Goal: Task Accomplishment & Management: Manage account settings

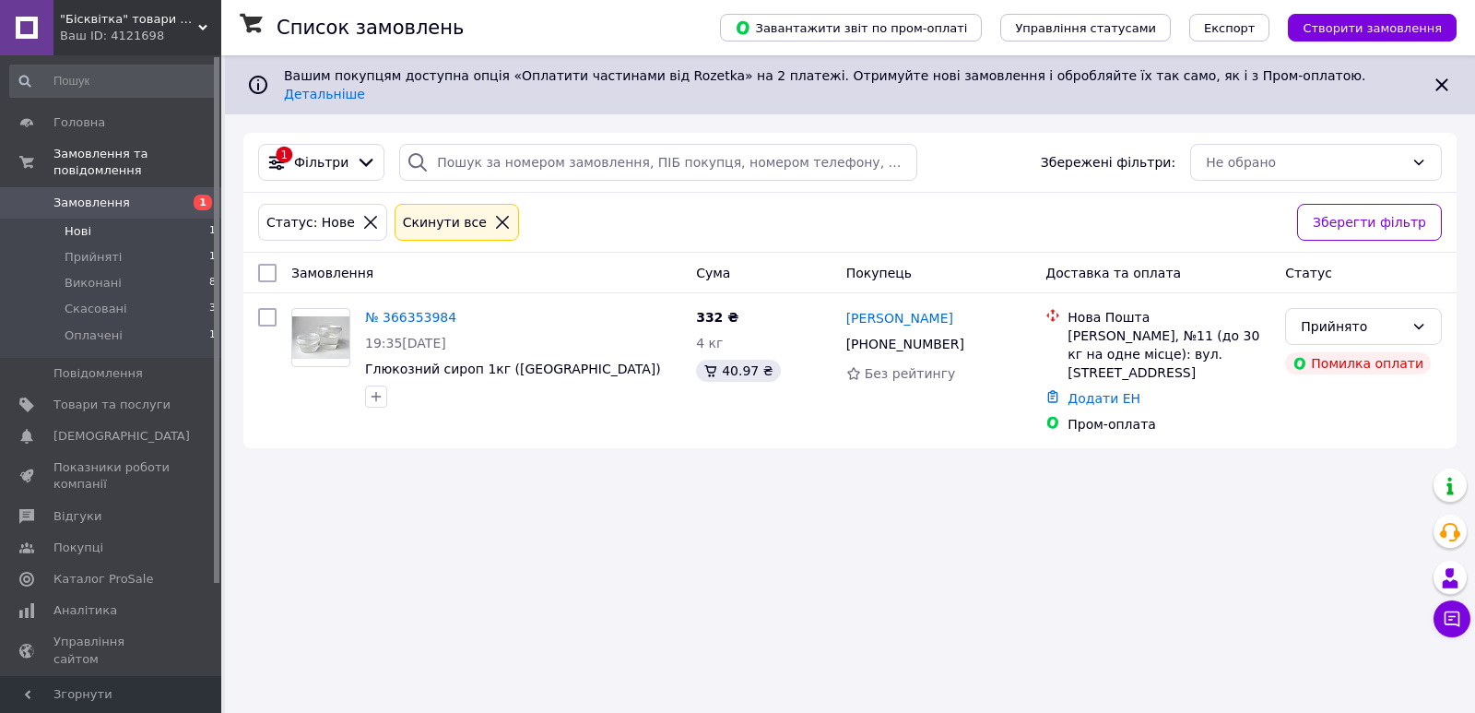
click at [136, 195] on span "Замовлення" at bounding box center [111, 203] width 117 height 17
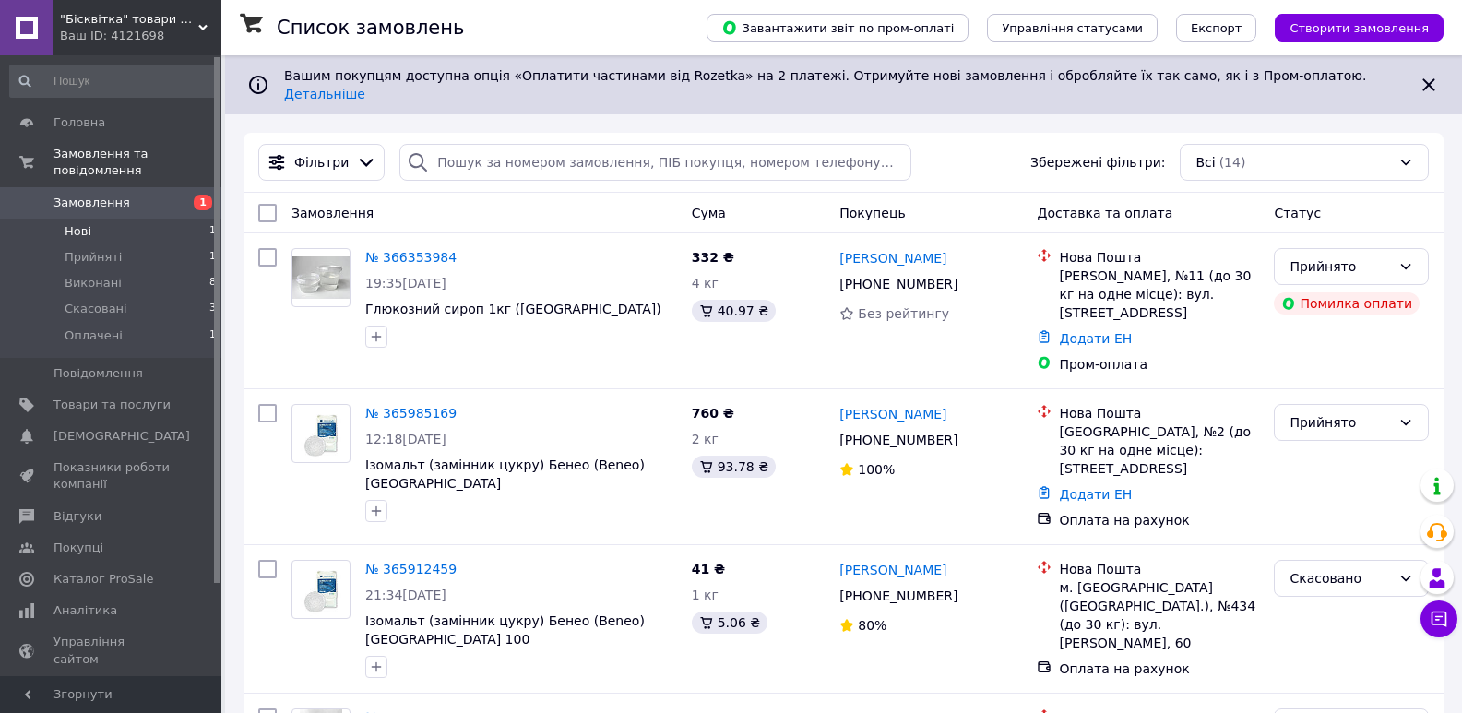
click at [164, 219] on li "Нові 1" at bounding box center [113, 232] width 227 height 26
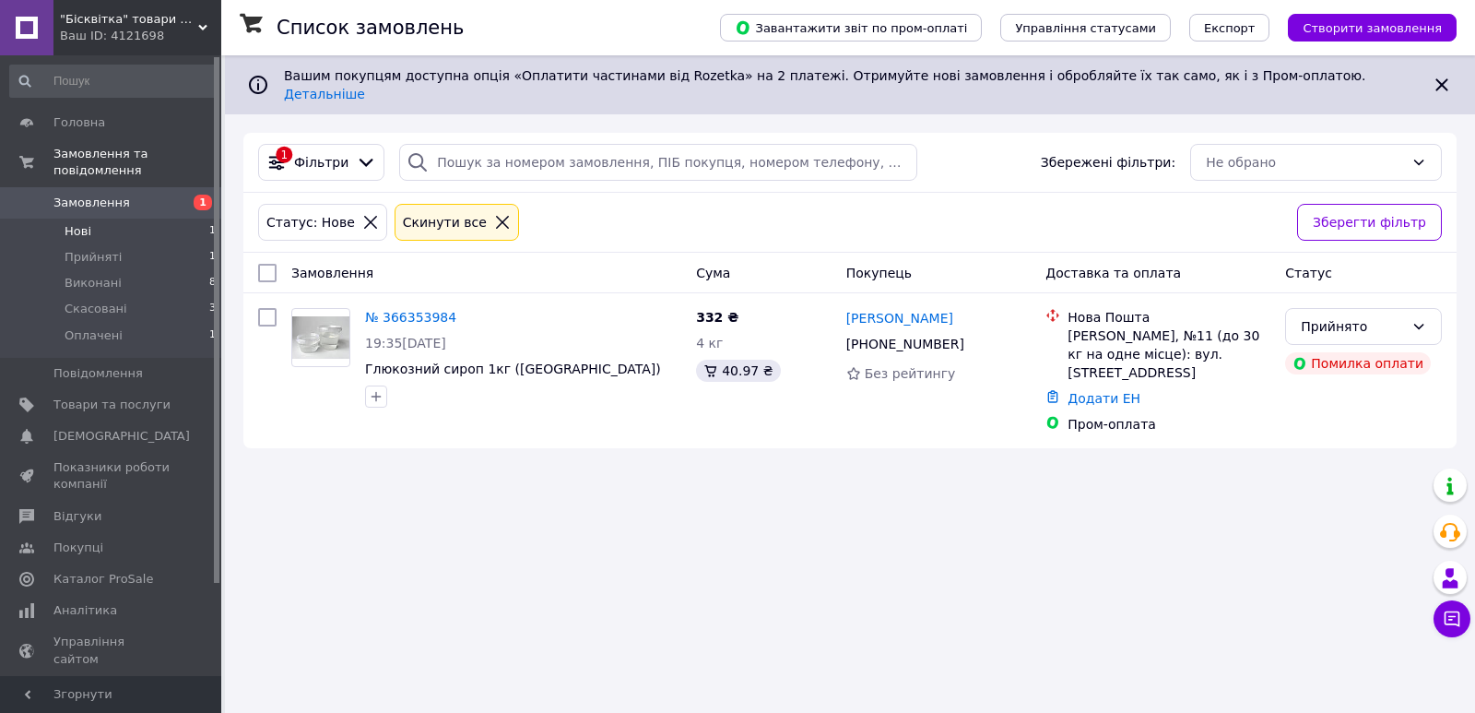
click at [399, 492] on div "Список замовлень Завантажити звіт по пром-оплаті Управління статусами Експорт С…" at bounding box center [850, 356] width 1250 height 713
click at [1415, 319] on icon at bounding box center [1419, 326] width 15 height 15
click at [1417, 319] on icon at bounding box center [1419, 326] width 15 height 15
click at [1212, 528] on div "Список замовлень Завантажити звіт по пром-оплаті Управління статусами Експорт С…" at bounding box center [850, 356] width 1250 height 713
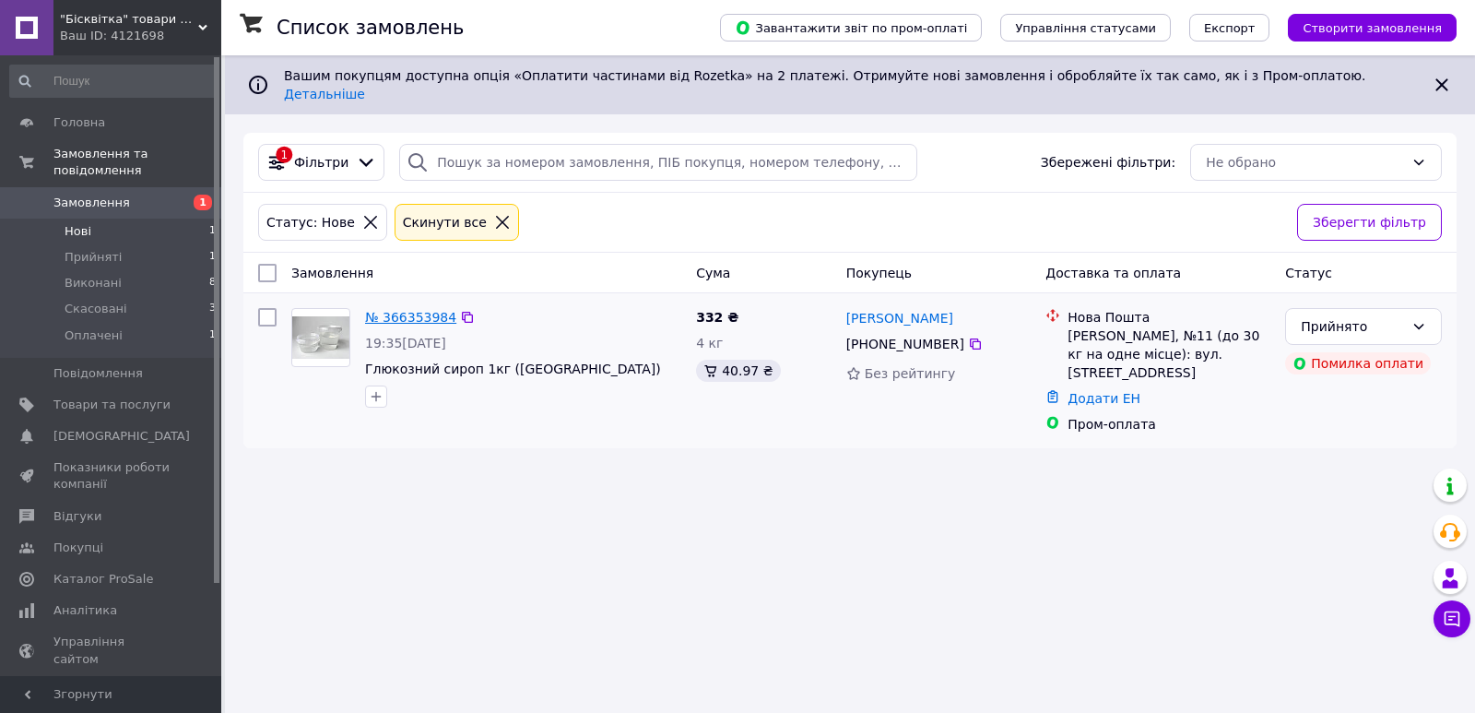
click at [387, 310] on link "№ 366353984" at bounding box center [410, 317] width 91 height 15
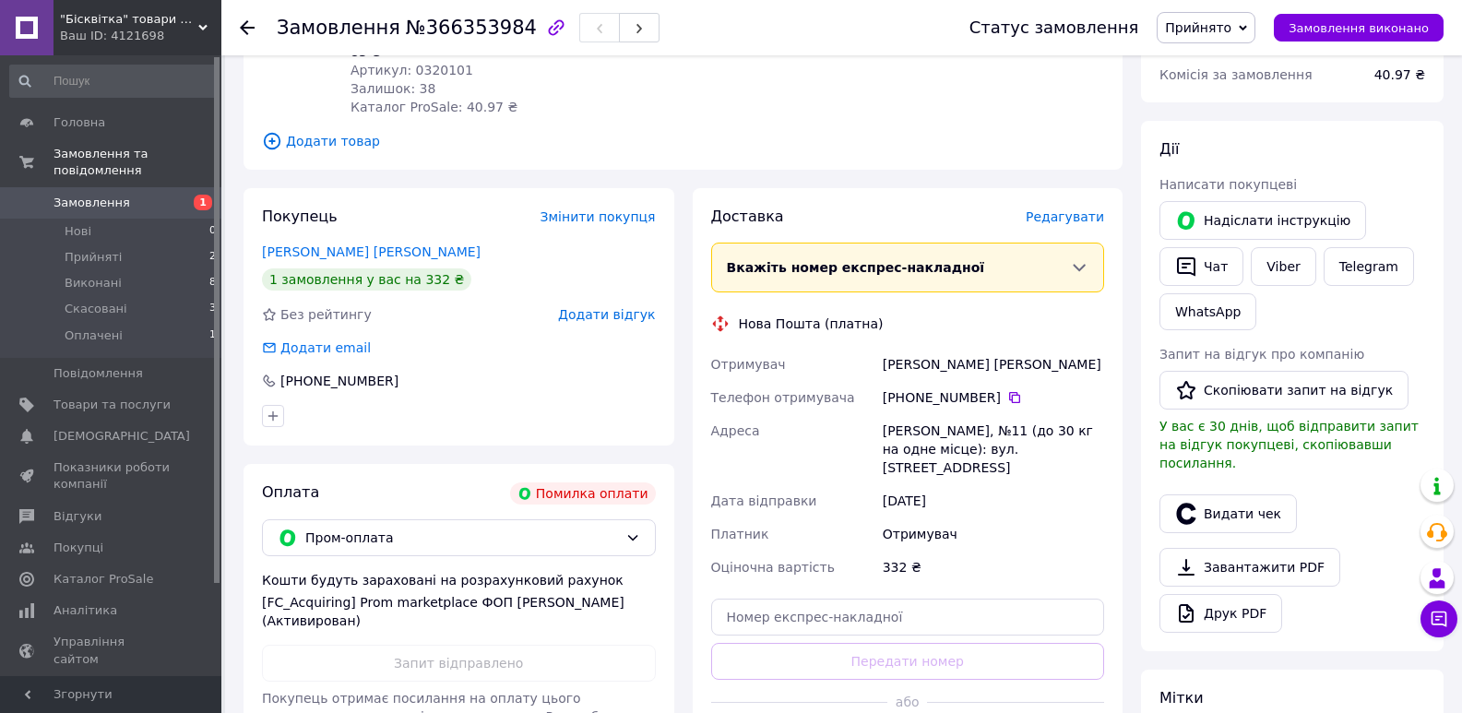
scroll to position [277, 0]
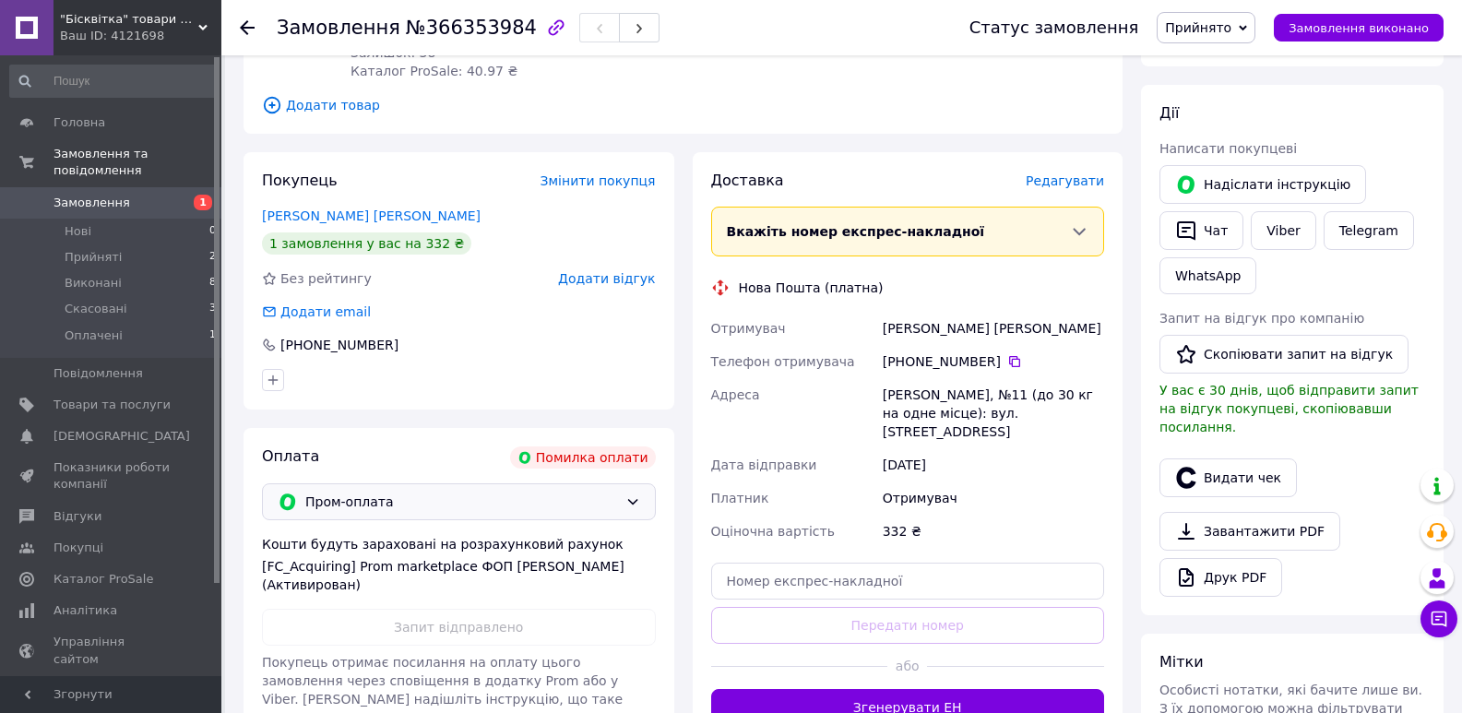
click at [637, 494] on icon at bounding box center [632, 501] width 15 height 15
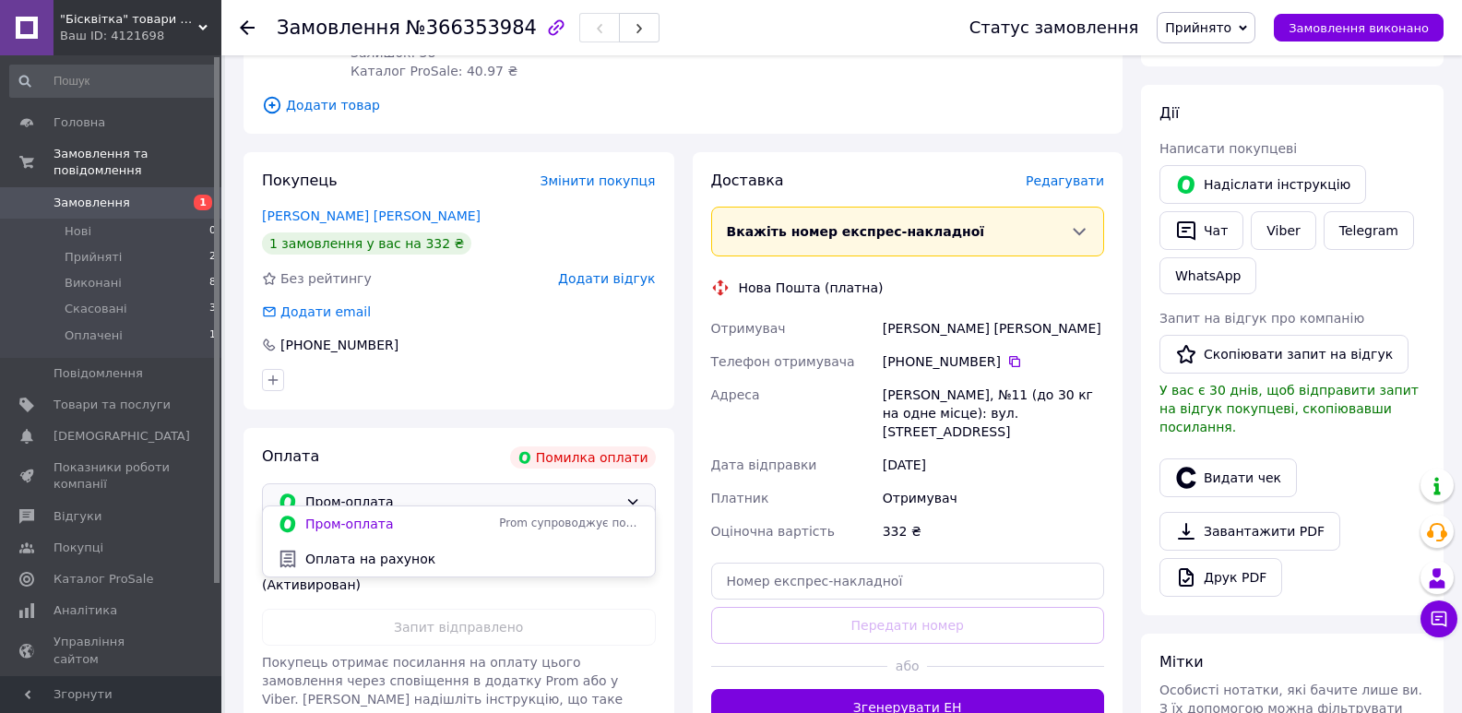
click at [637, 494] on icon at bounding box center [632, 501] width 15 height 15
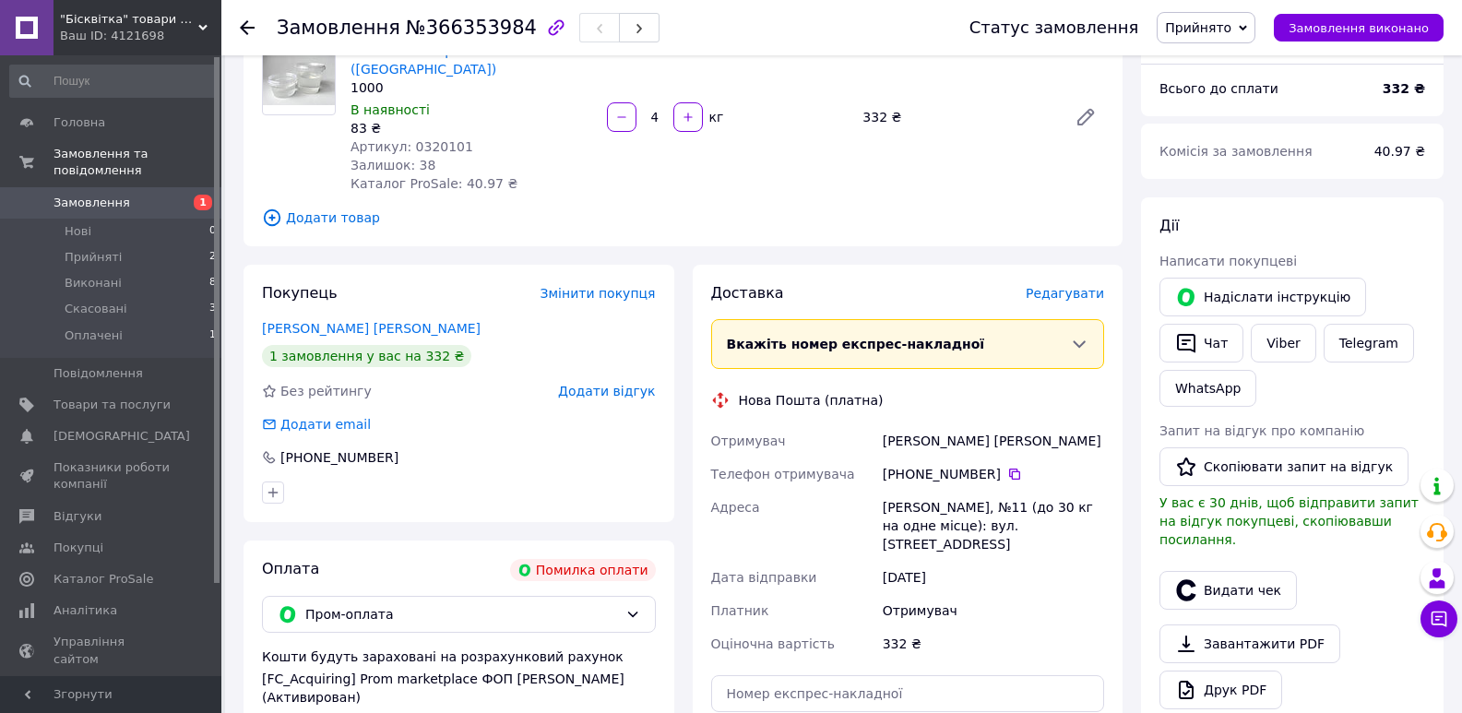
scroll to position [138, 0]
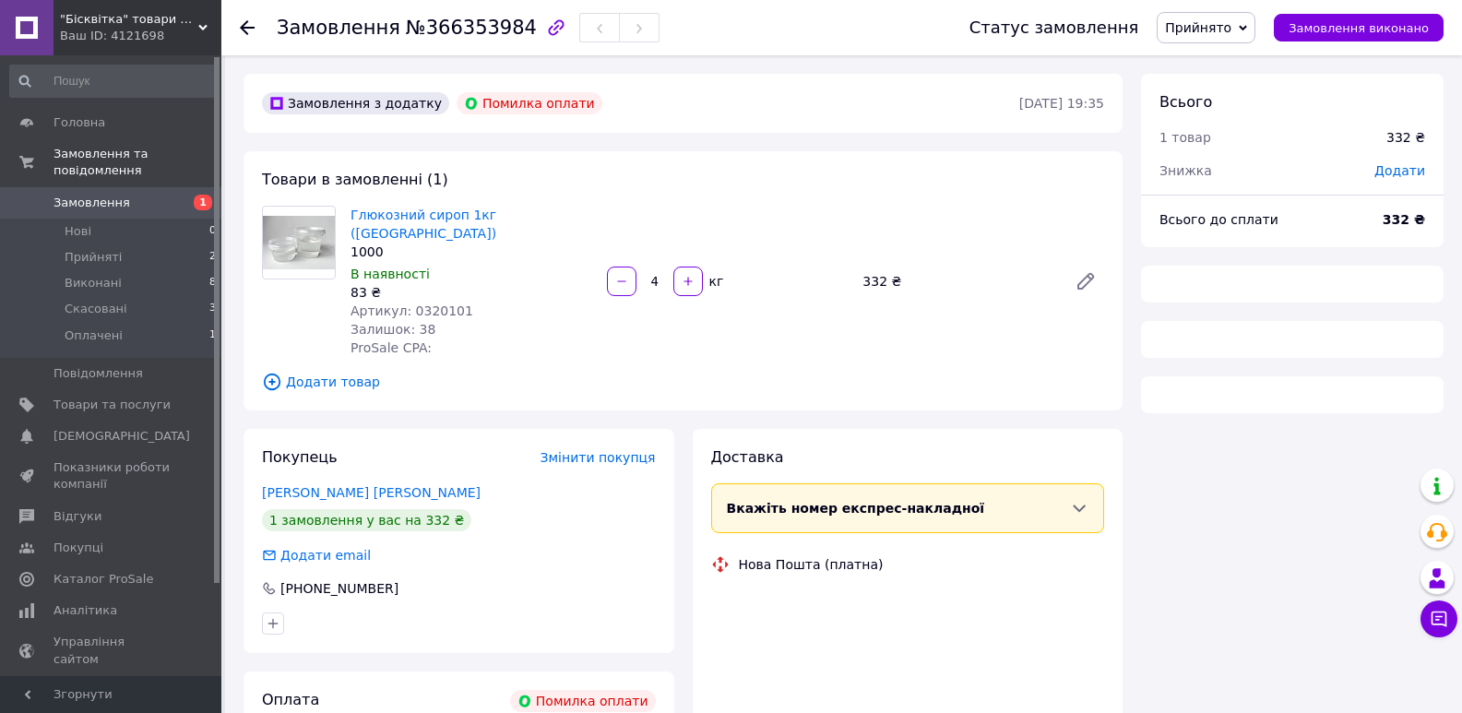
scroll to position [138, 0]
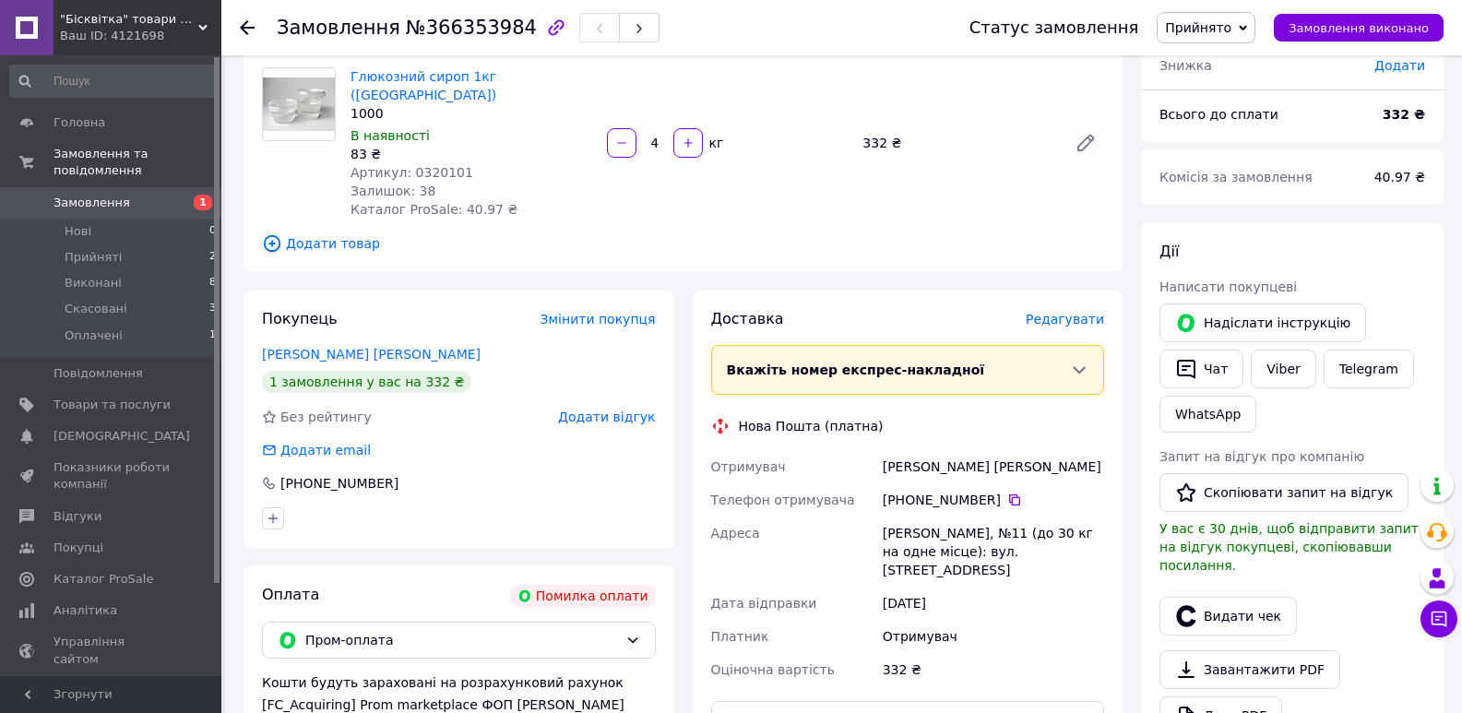
click at [129, 195] on span "Замовлення" at bounding box center [111, 203] width 117 height 17
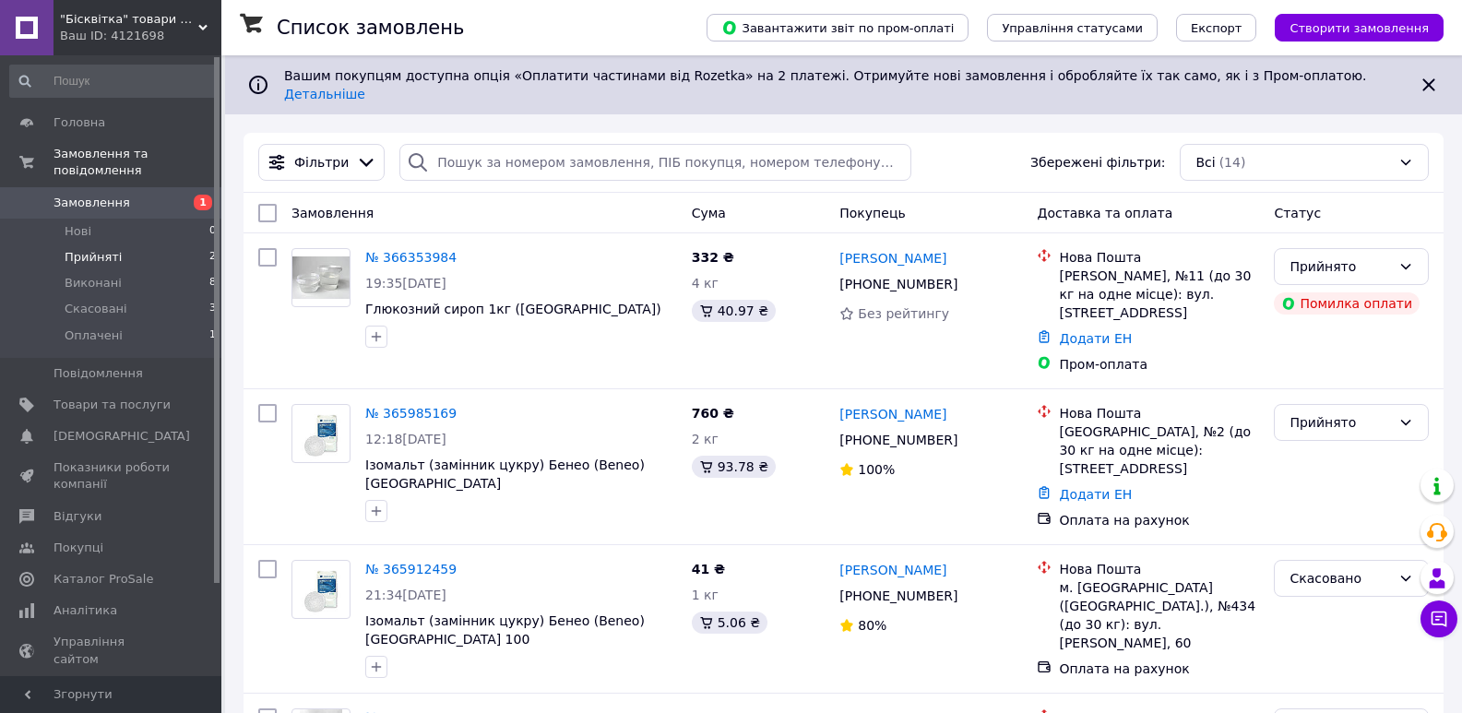
click at [164, 244] on li "Прийняті 2" at bounding box center [113, 257] width 227 height 26
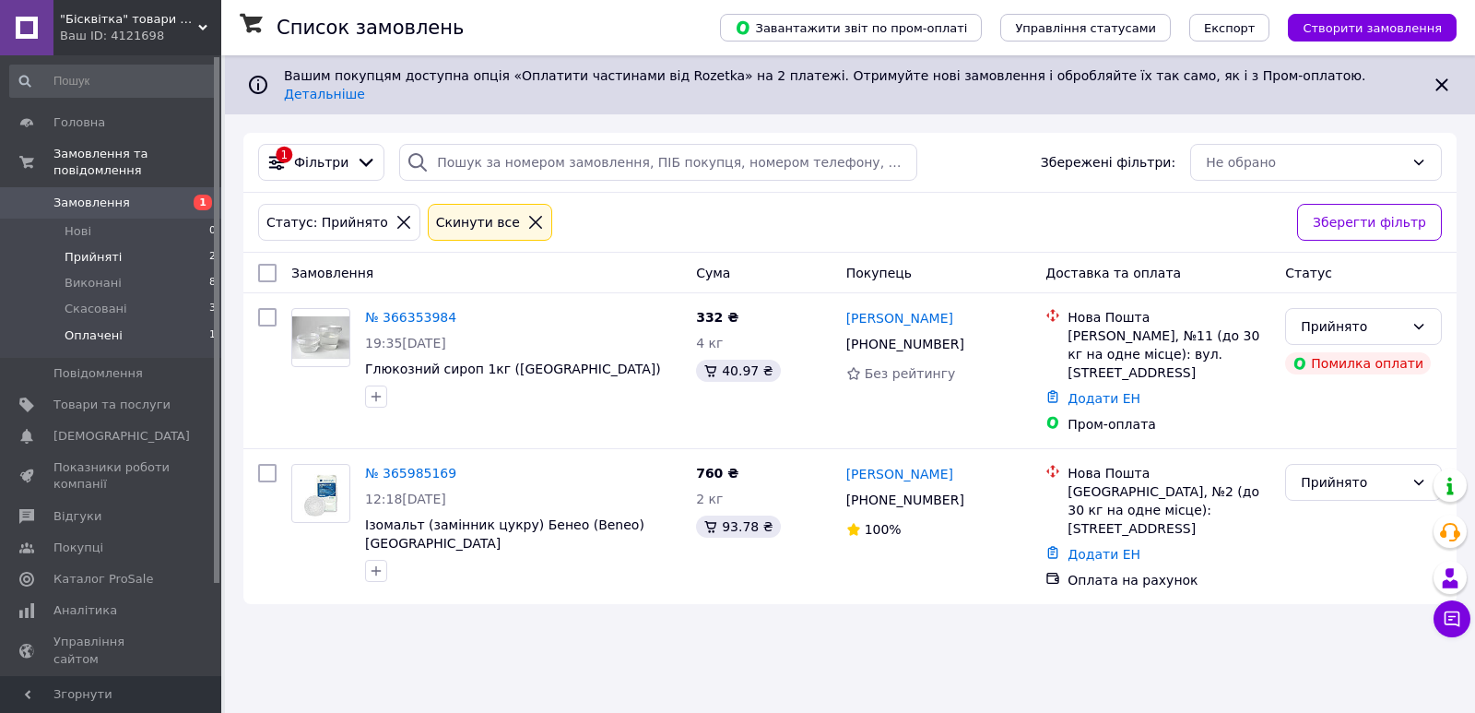
click at [142, 323] on li "Оплачені 1" at bounding box center [113, 340] width 227 height 35
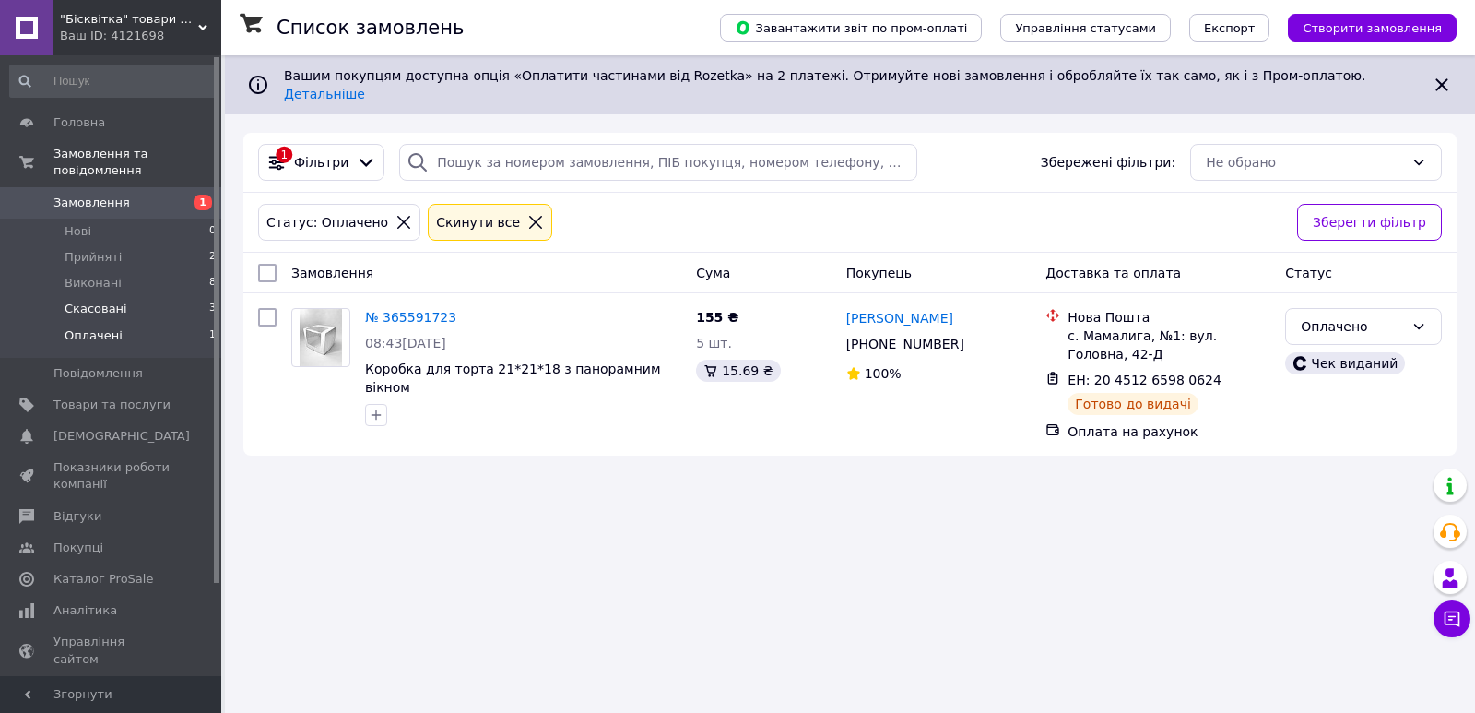
click at [89, 301] on span "Скасовані" at bounding box center [96, 309] width 63 height 17
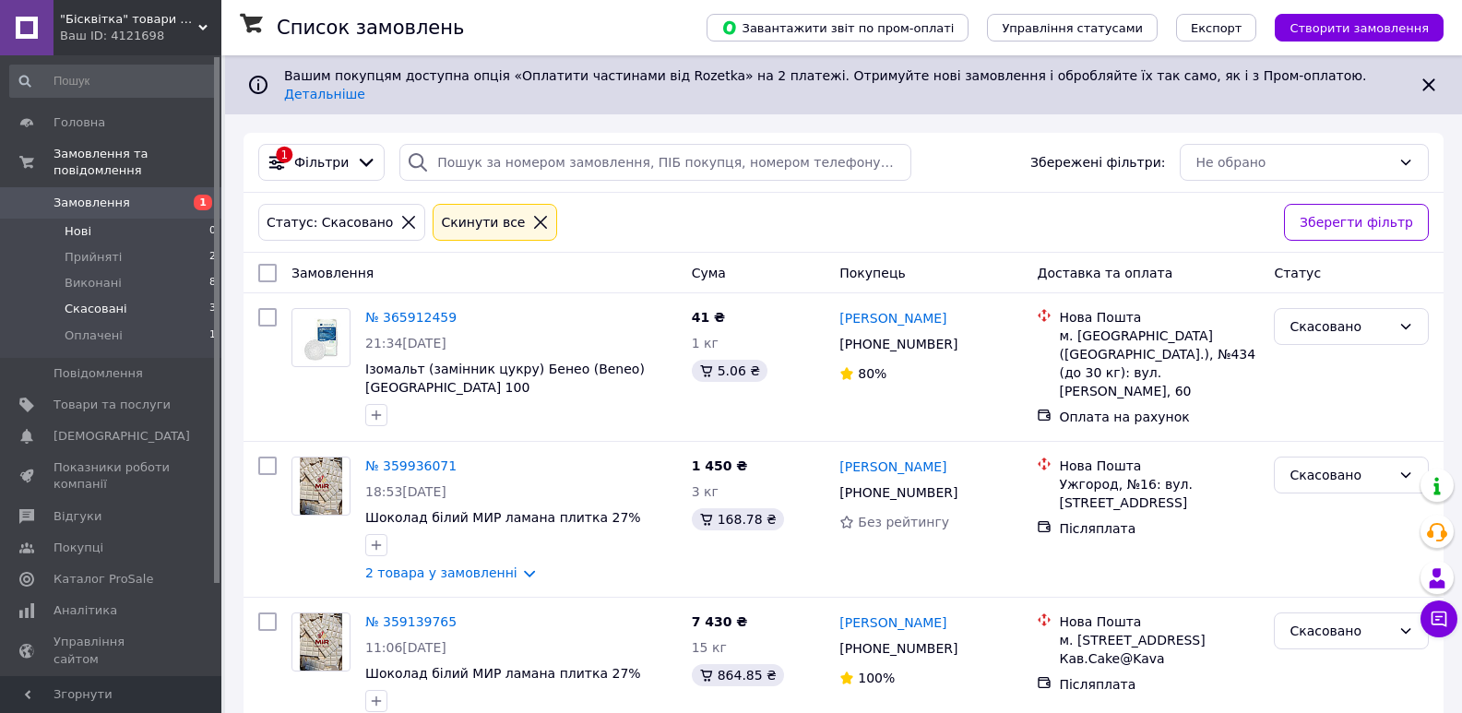
click at [130, 219] on li "Нові 0" at bounding box center [113, 232] width 227 height 26
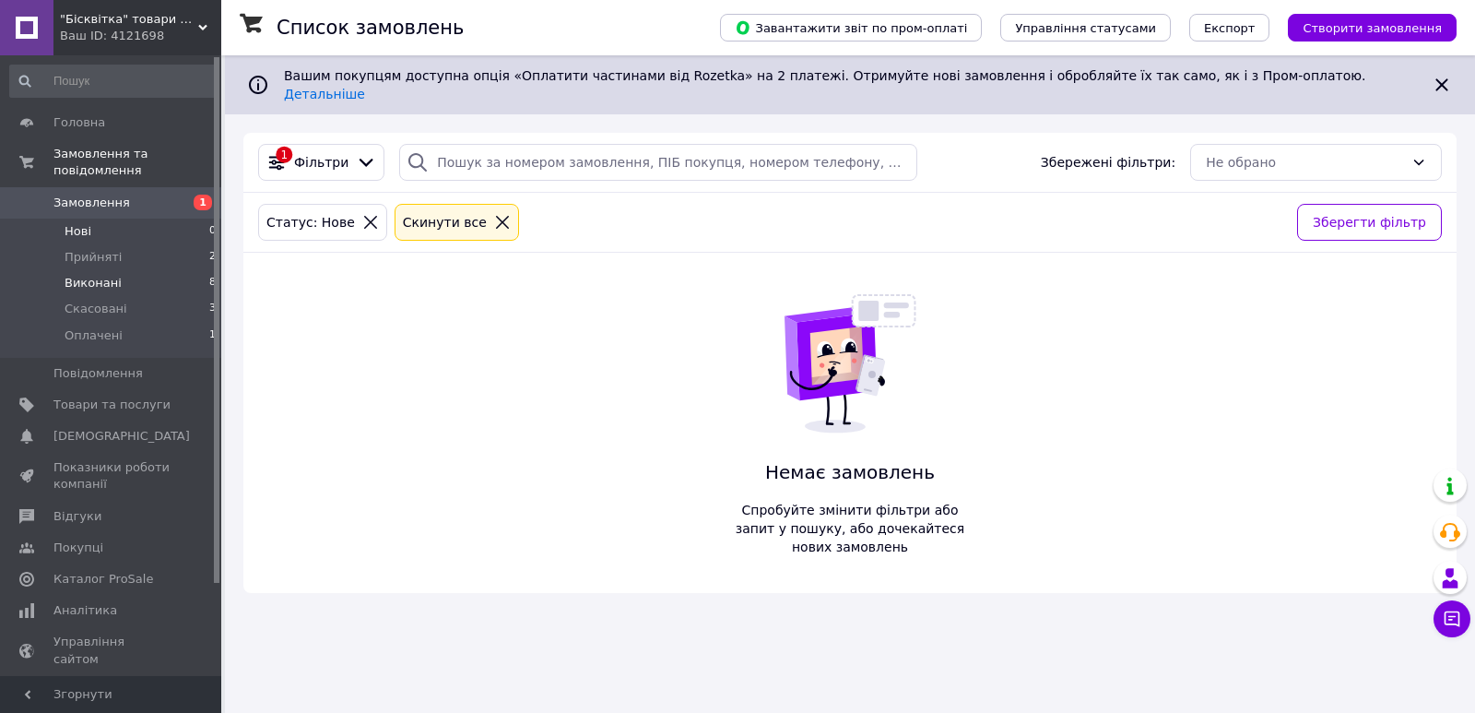
click at [184, 270] on li "Виконані 8" at bounding box center [113, 283] width 227 height 26
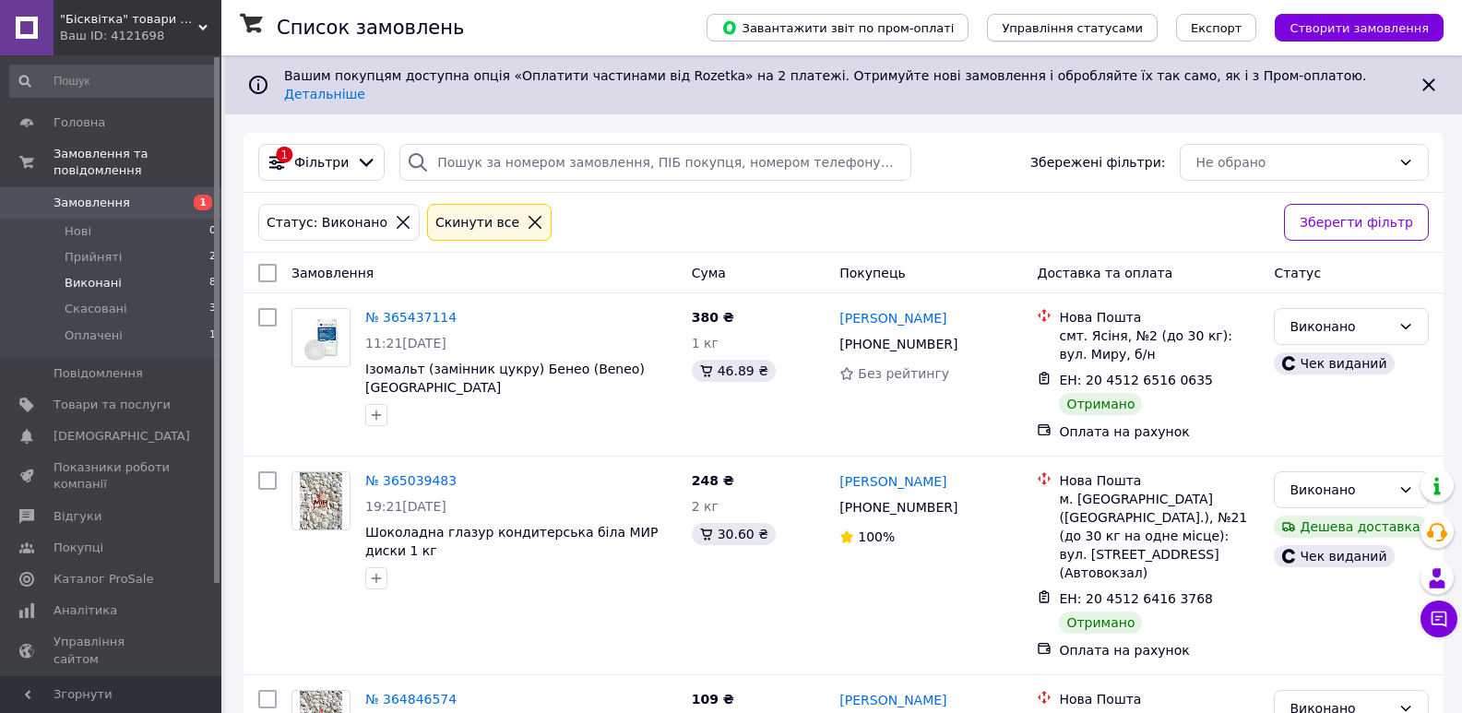
click at [1107, 27] on span "Управління статусами" at bounding box center [1071, 28] width 141 height 14
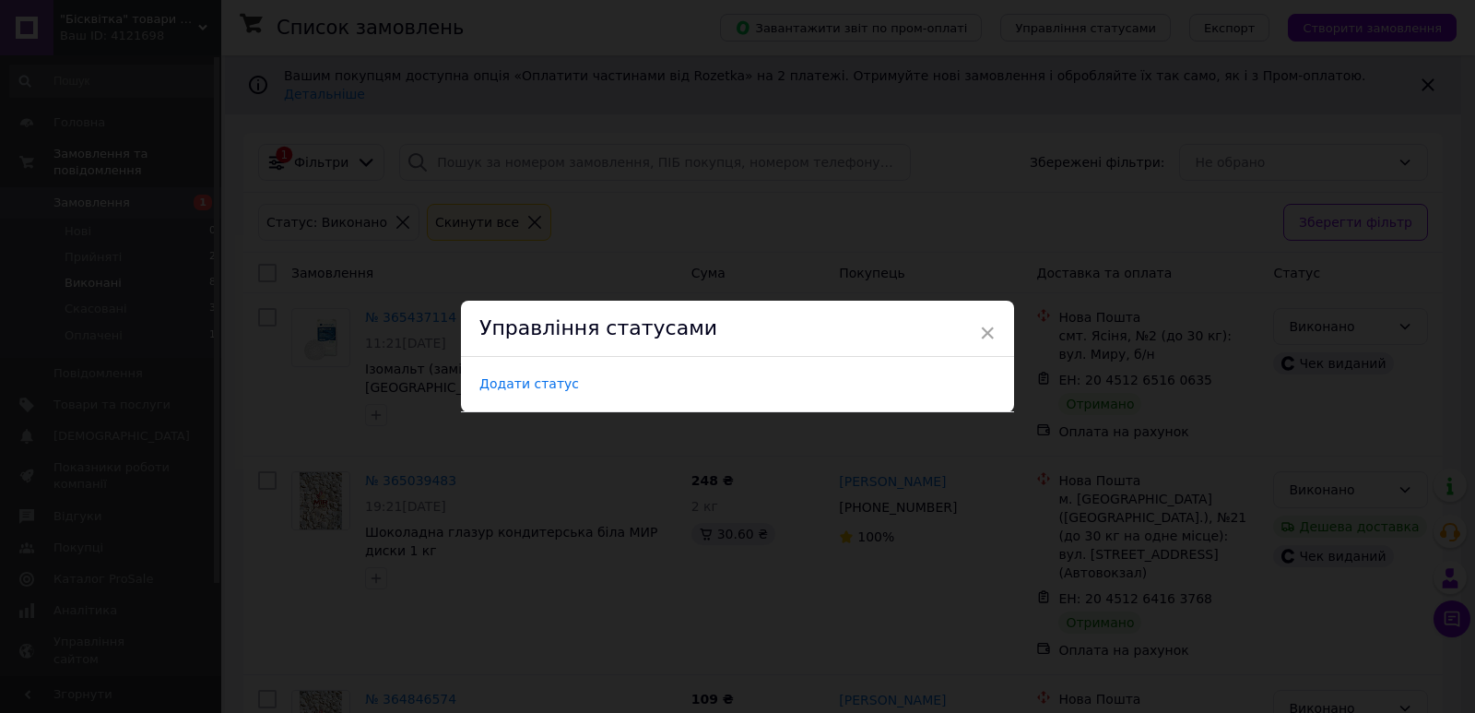
click at [526, 386] on span "Додати статус" at bounding box center [530, 384] width 100 height 16
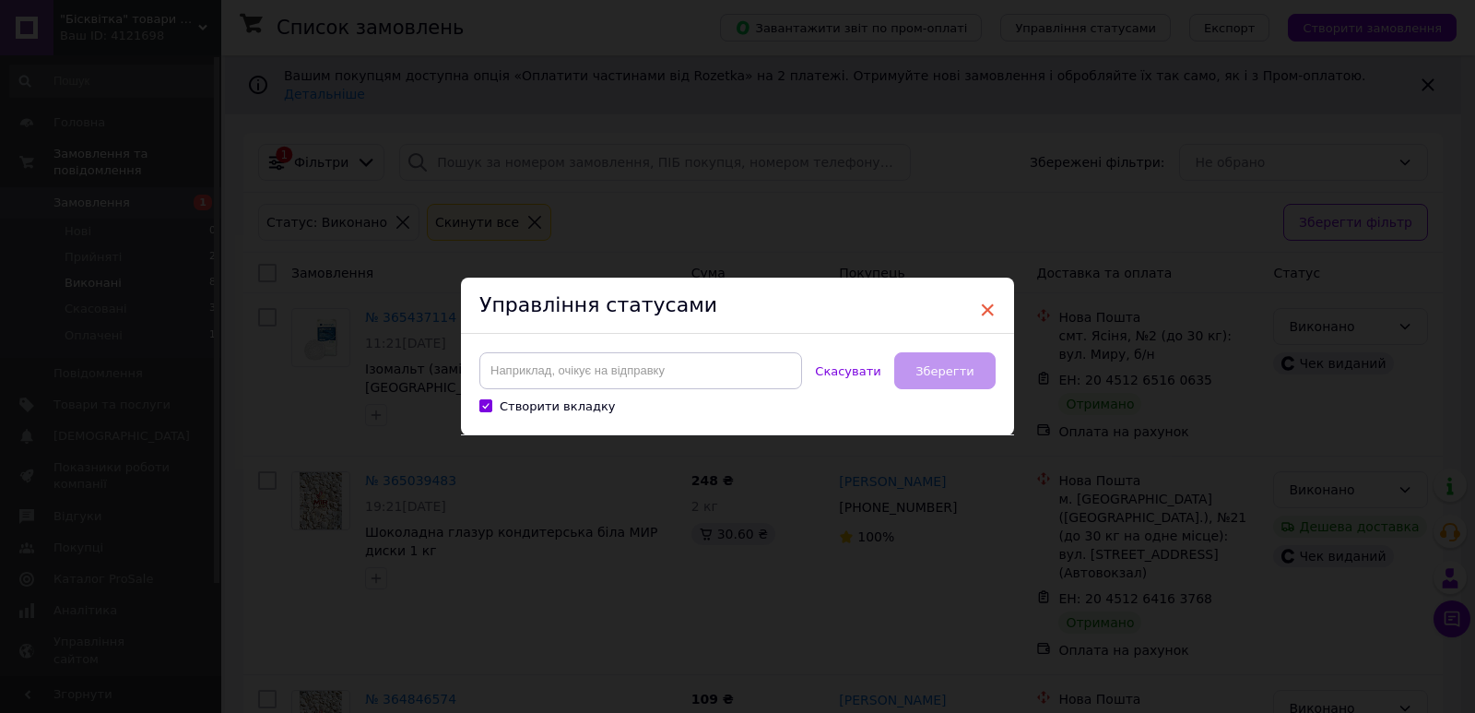
click at [981, 312] on span "×" at bounding box center [987, 309] width 17 height 31
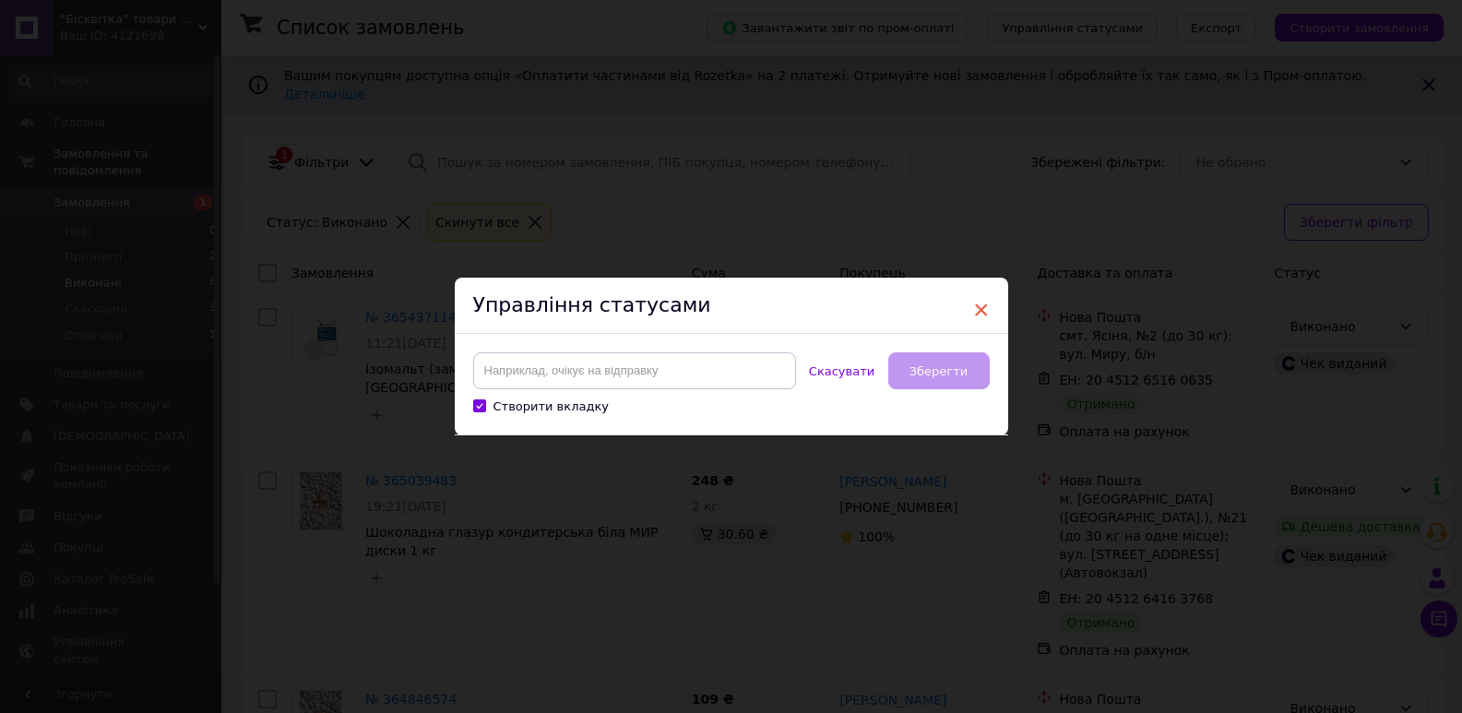
click at [980, 305] on span "×" at bounding box center [981, 309] width 17 height 31
click at [988, 238] on div "× Управління статусами Створити вкладку Скасувати Зберегти" at bounding box center [731, 356] width 1462 height 713
click at [843, 375] on span "Скасувати" at bounding box center [841, 371] width 65 height 14
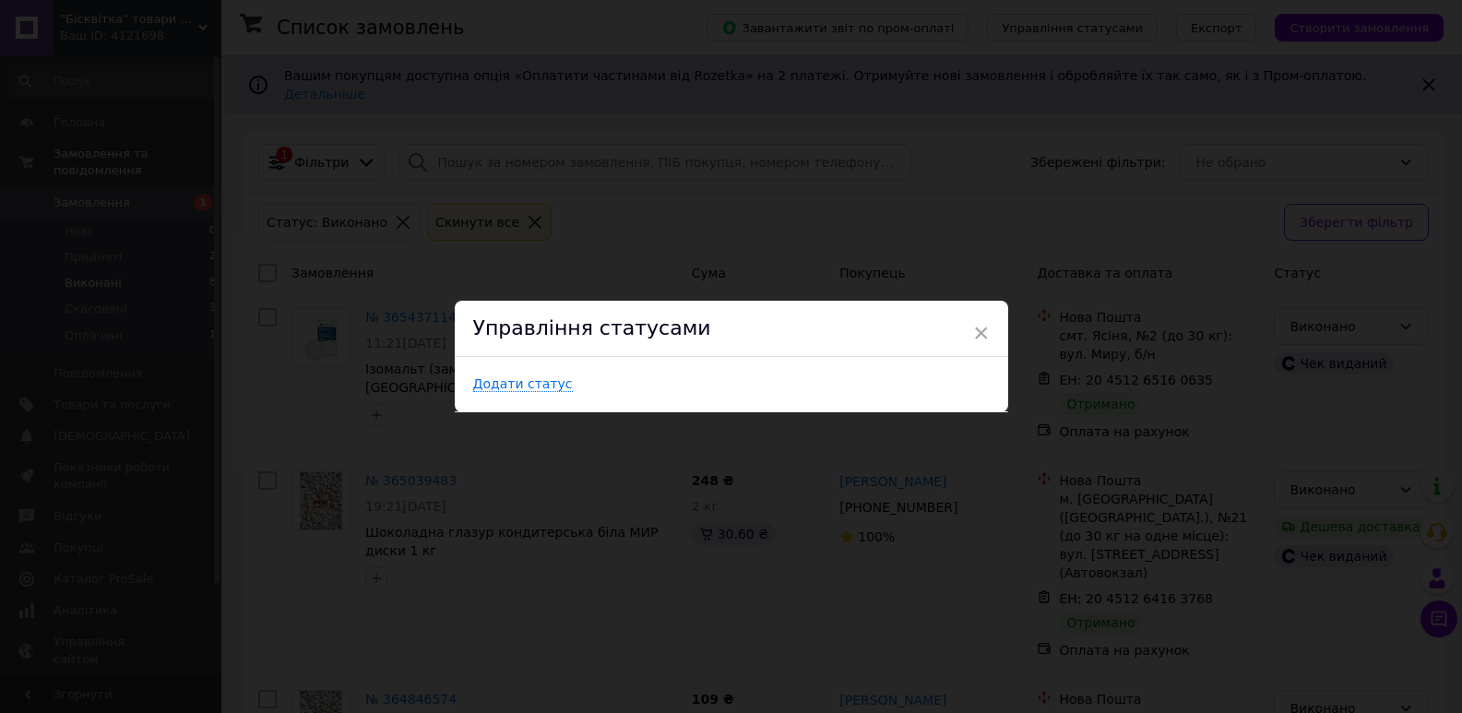
click at [901, 164] on div "× Управління статусами Додати статус" at bounding box center [731, 356] width 1462 height 713
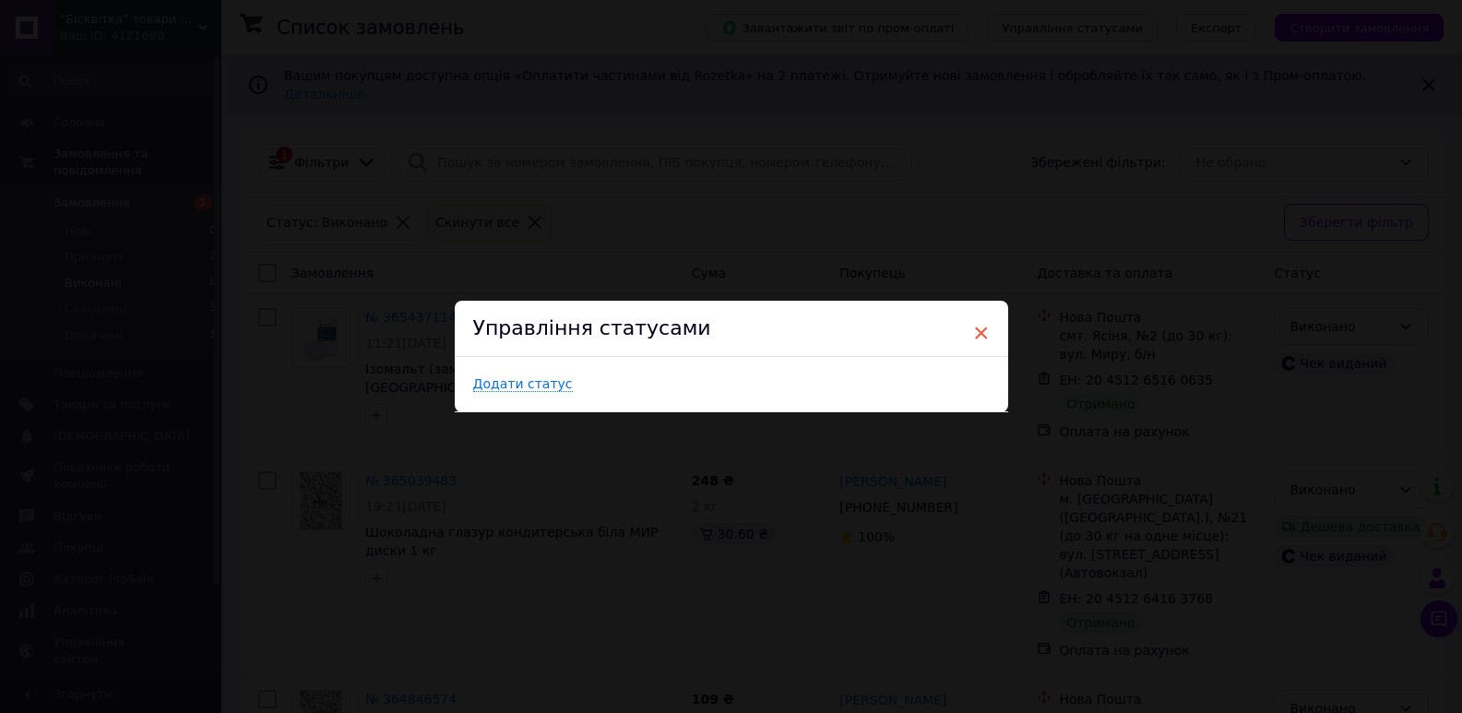
click at [984, 331] on span "×" at bounding box center [981, 332] width 17 height 31
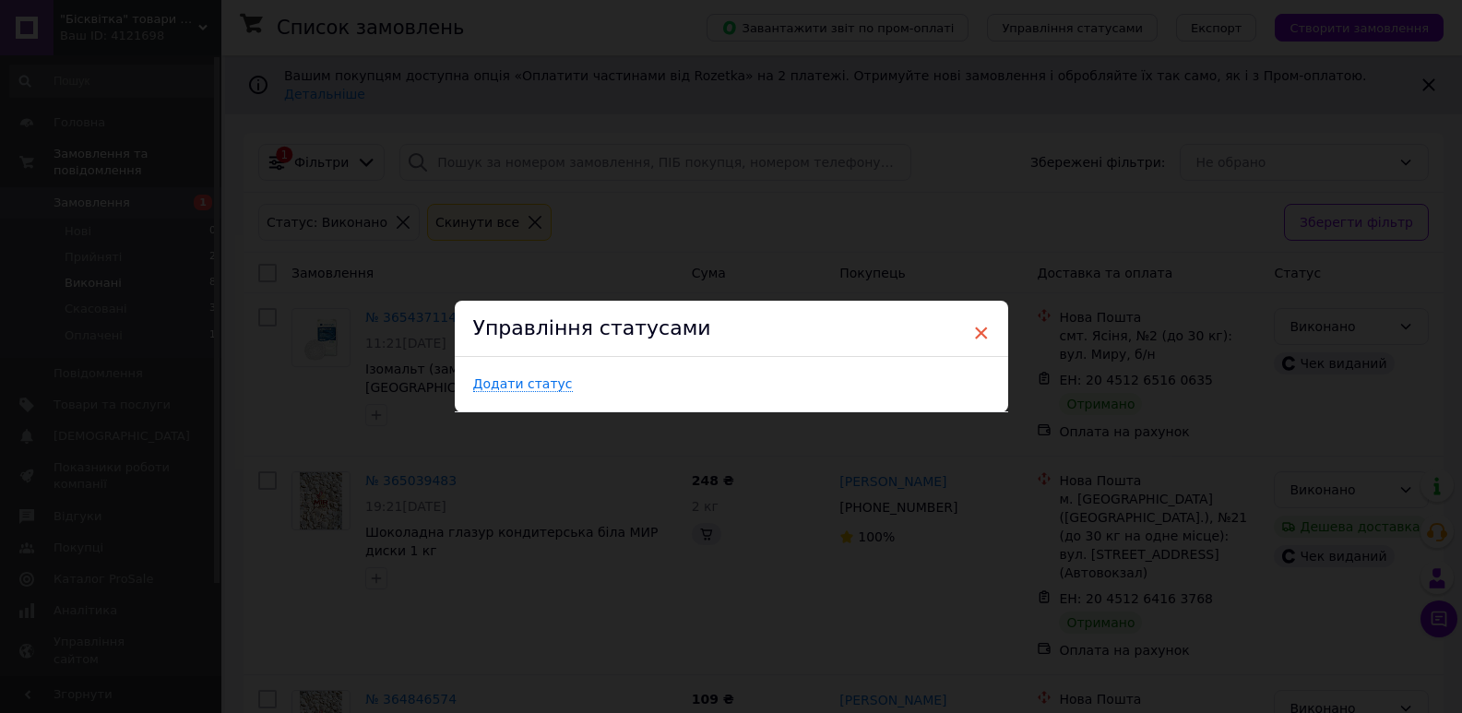
click at [980, 331] on span "×" at bounding box center [981, 332] width 17 height 31
drag, startPoint x: 980, startPoint y: 331, endPoint x: 996, endPoint y: 309, distance: 27.1
click at [979, 330] on span "×" at bounding box center [981, 332] width 17 height 31
drag, startPoint x: 1352, startPoint y: 162, endPoint x: 1356, endPoint y: 154, distance: 9.5
click at [1352, 160] on div "× Управління статусами Додати статус" at bounding box center [731, 356] width 1462 height 713
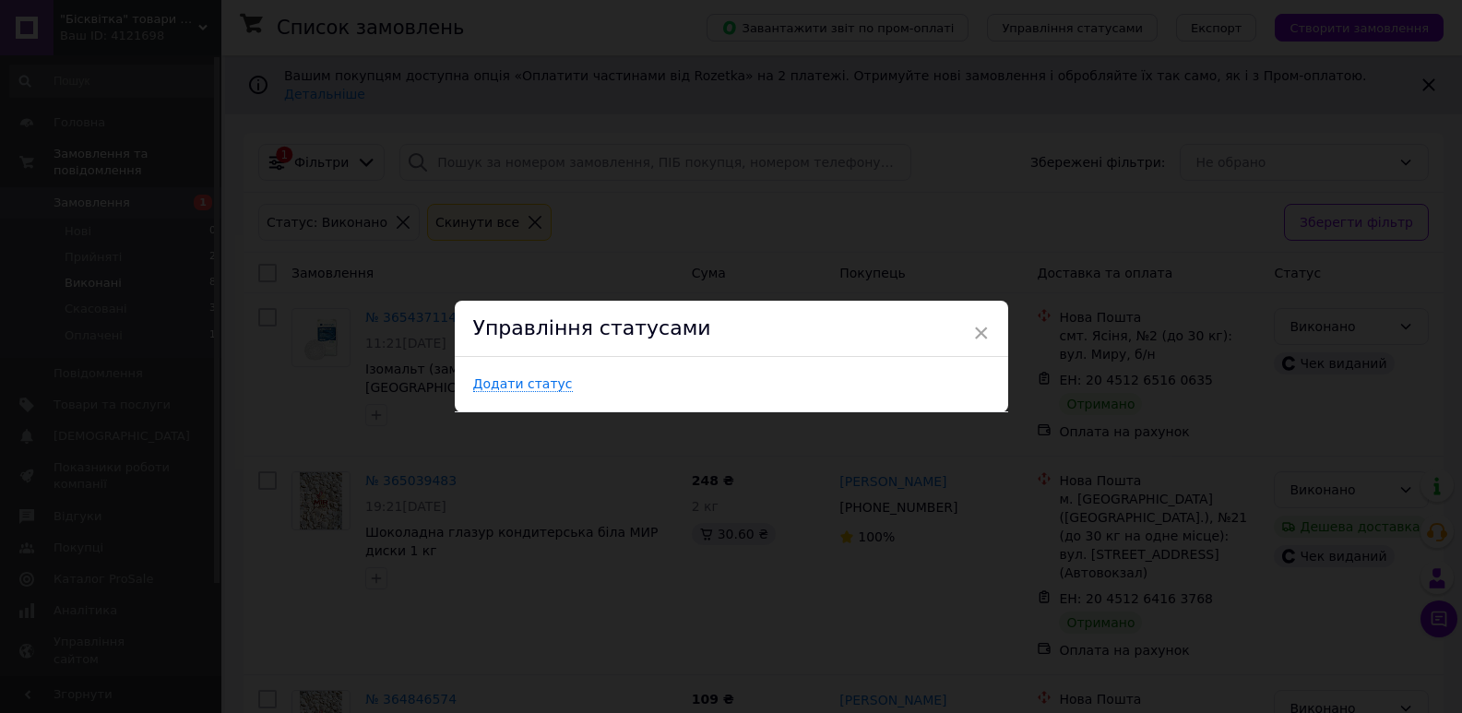
click at [1418, 66] on div "× Управління статусами Додати статус" at bounding box center [731, 356] width 1462 height 713
click at [509, 390] on span "Додати статус" at bounding box center [523, 384] width 100 height 16
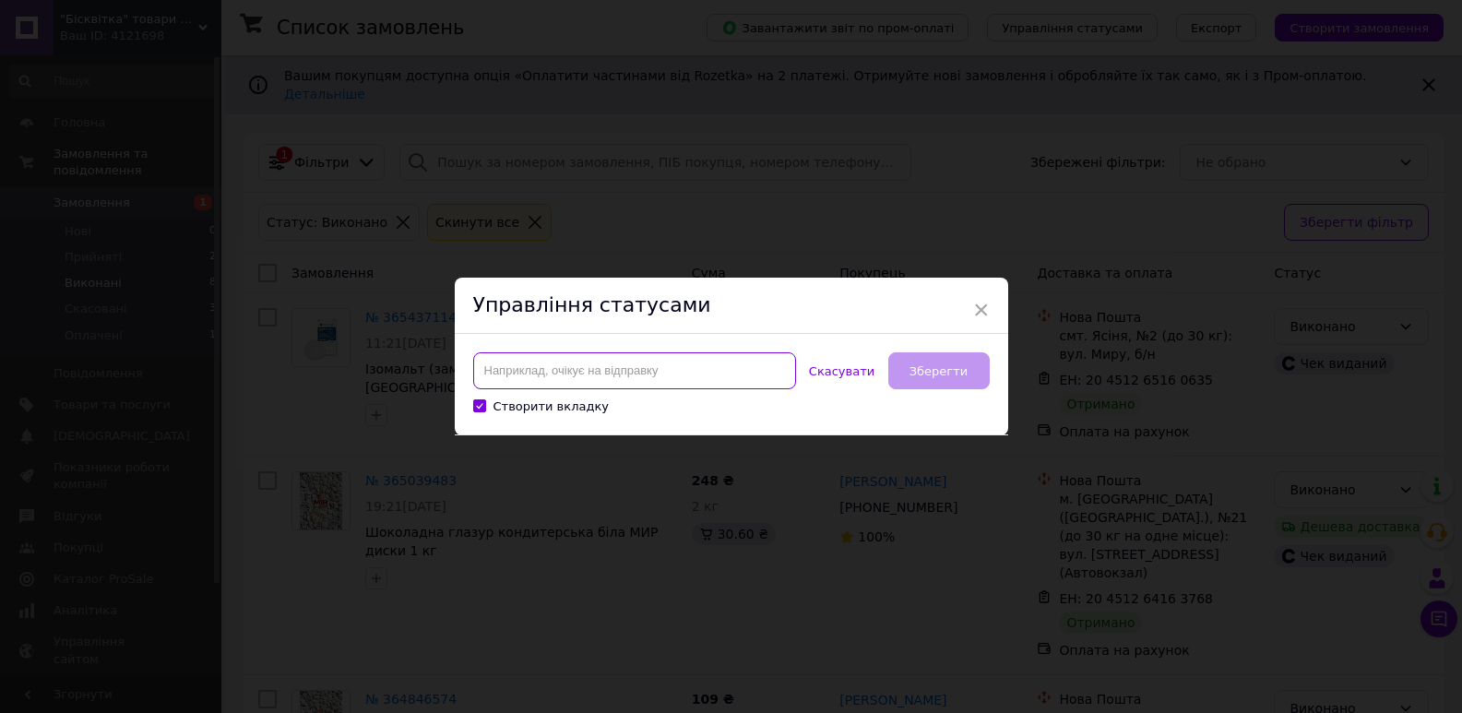
click at [557, 375] on input at bounding box center [634, 370] width 323 height 37
type input "Очікує на відправку"
click at [917, 373] on span "Зберегти" at bounding box center [938, 371] width 58 height 14
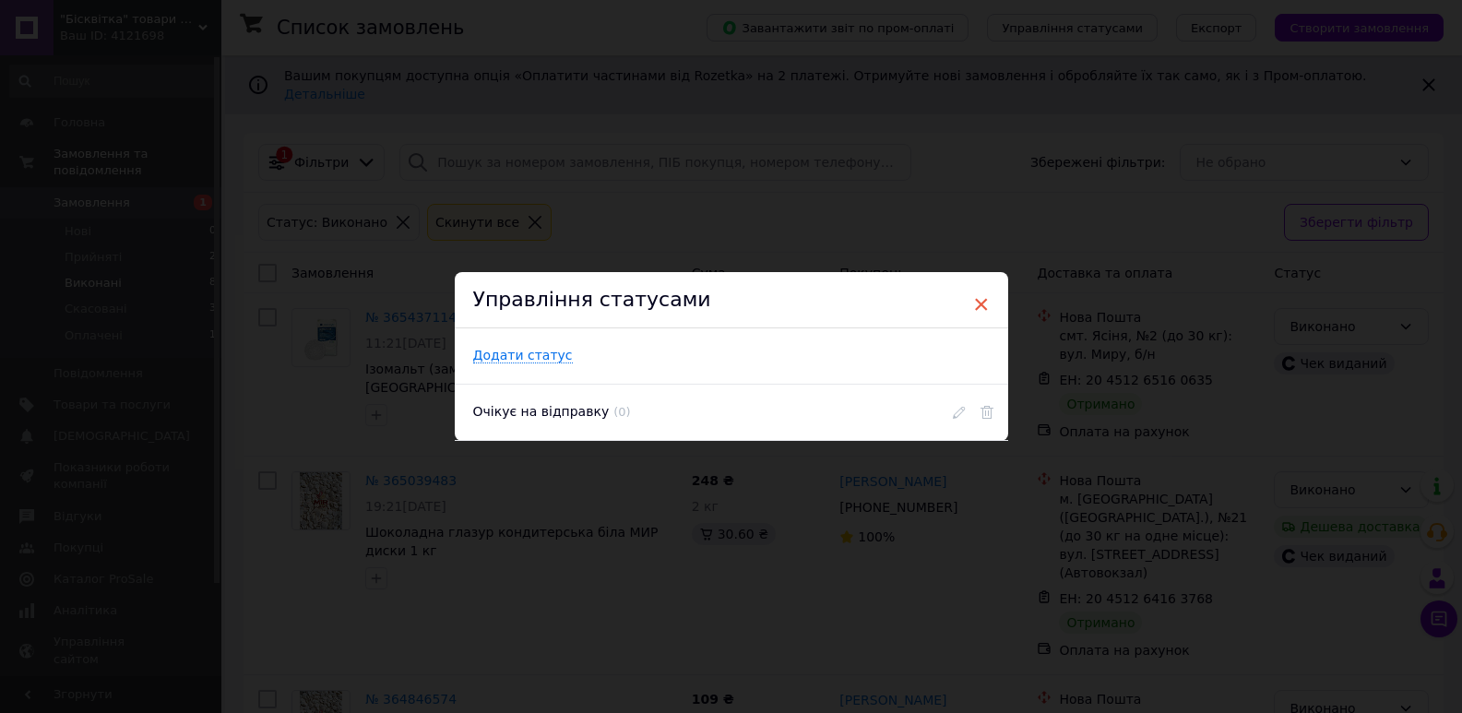
click at [980, 303] on span "×" at bounding box center [981, 304] width 17 height 31
click at [980, 302] on span "×" at bounding box center [981, 304] width 17 height 31
drag, startPoint x: 980, startPoint y: 302, endPoint x: 738, endPoint y: 451, distance: 284.4
click at [975, 303] on span "×" at bounding box center [981, 304] width 17 height 31
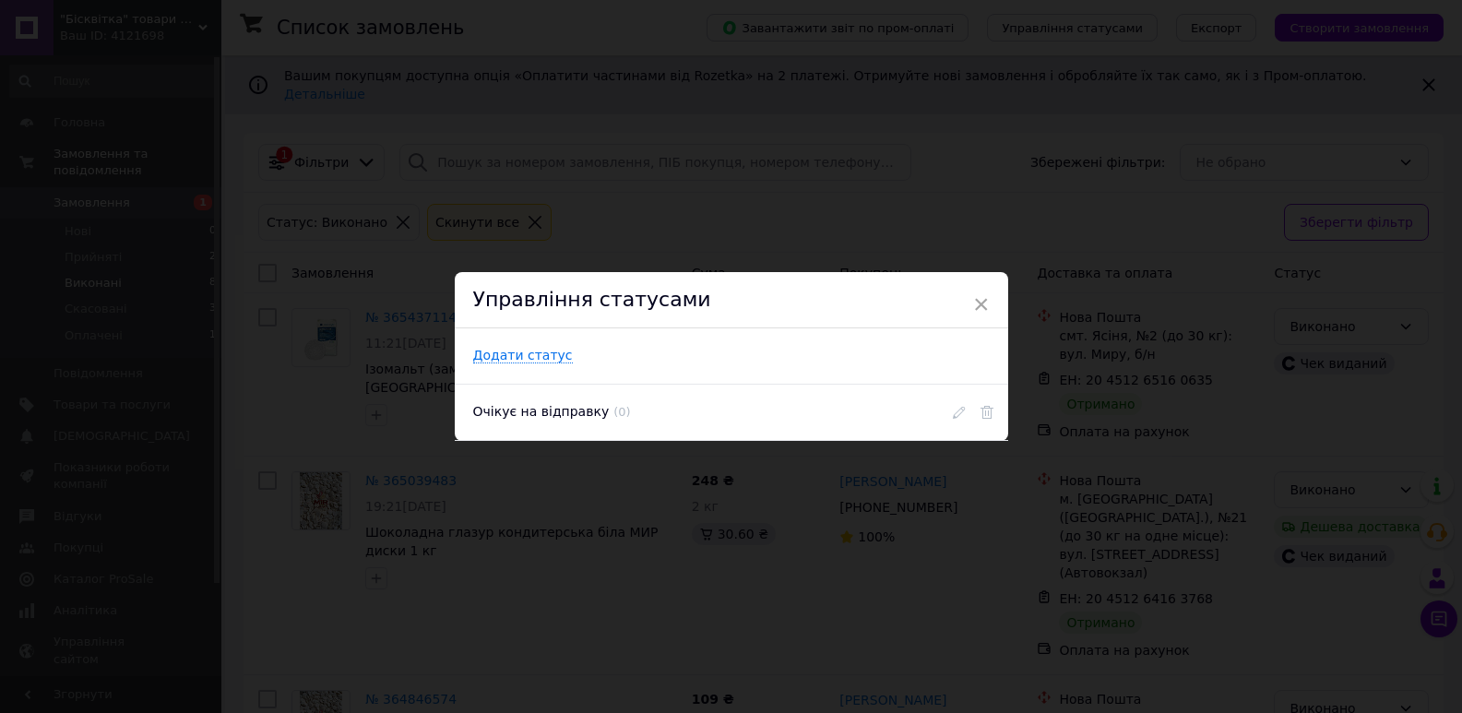
click at [679, 520] on div "× Управління статусами Додати статус Очікує на відправку ( 0 )" at bounding box center [731, 356] width 1462 height 713
click at [988, 411] on use at bounding box center [986, 412] width 13 height 13
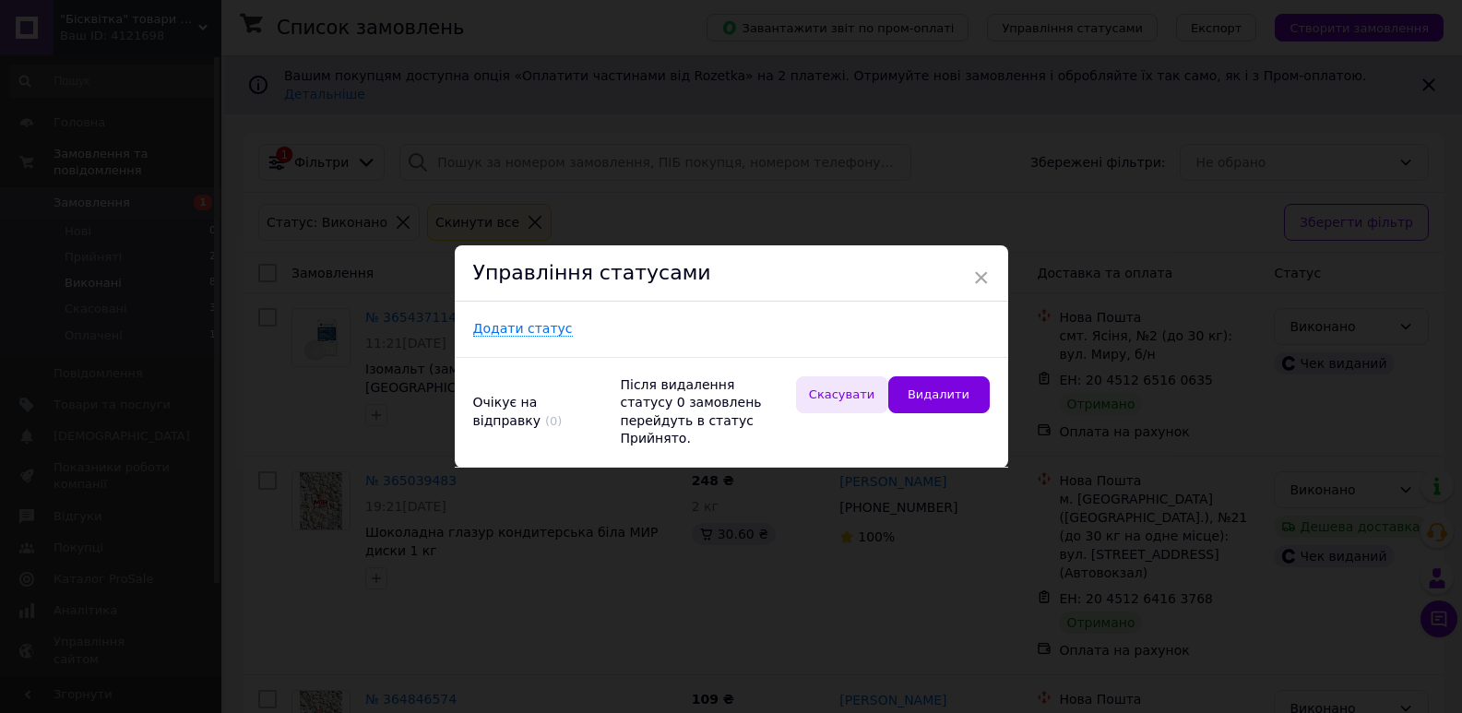
click at [847, 401] on span "Скасувати" at bounding box center [841, 394] width 65 height 14
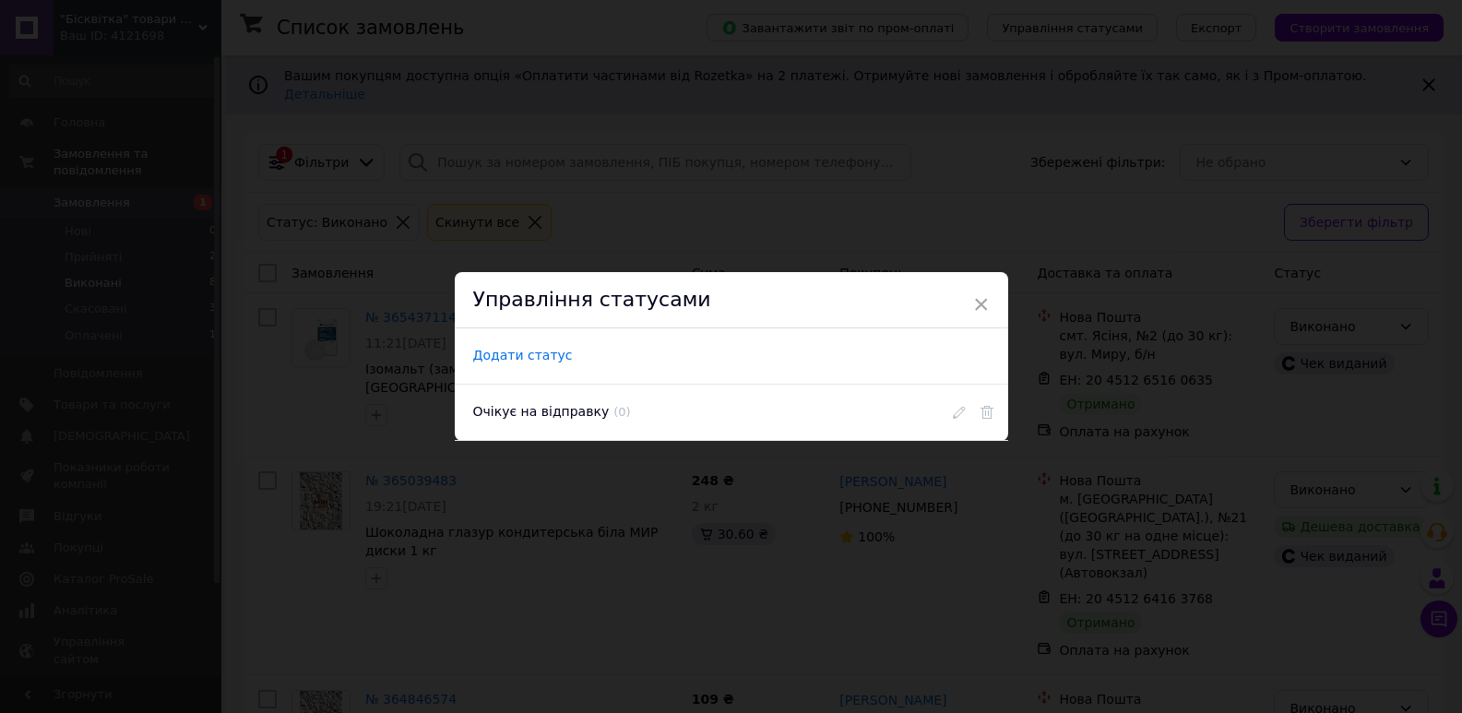
click at [510, 353] on span "Додати статус" at bounding box center [523, 356] width 100 height 16
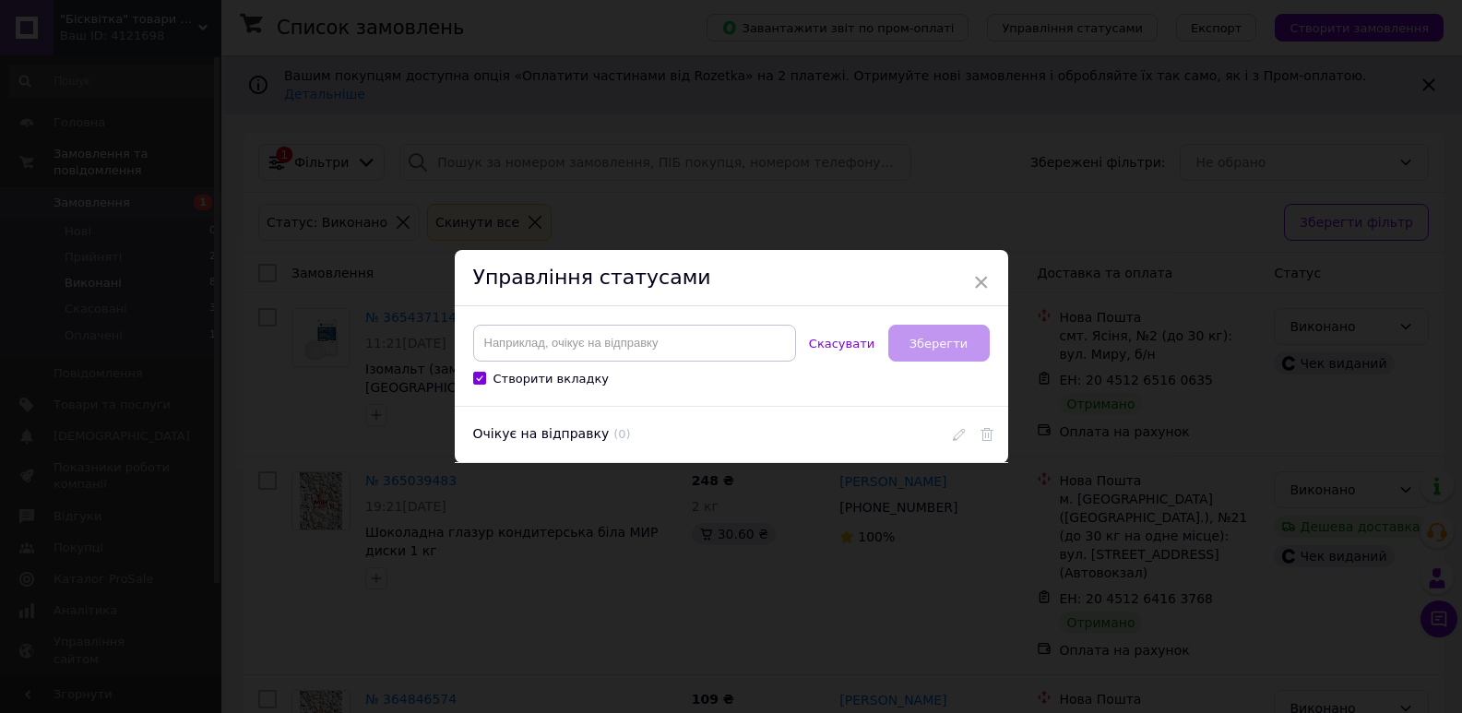
click at [534, 437] on div "Очікує на відправку ( 0 )" at bounding box center [695, 435] width 480 height 56
drag, startPoint x: 534, startPoint y: 437, endPoint x: 928, endPoint y: 436, distance: 393.8
click at [649, 438] on div "Очікує на відправку ( 0 )" at bounding box center [695, 435] width 480 height 56
click at [955, 435] on icon at bounding box center [959, 434] width 13 height 13
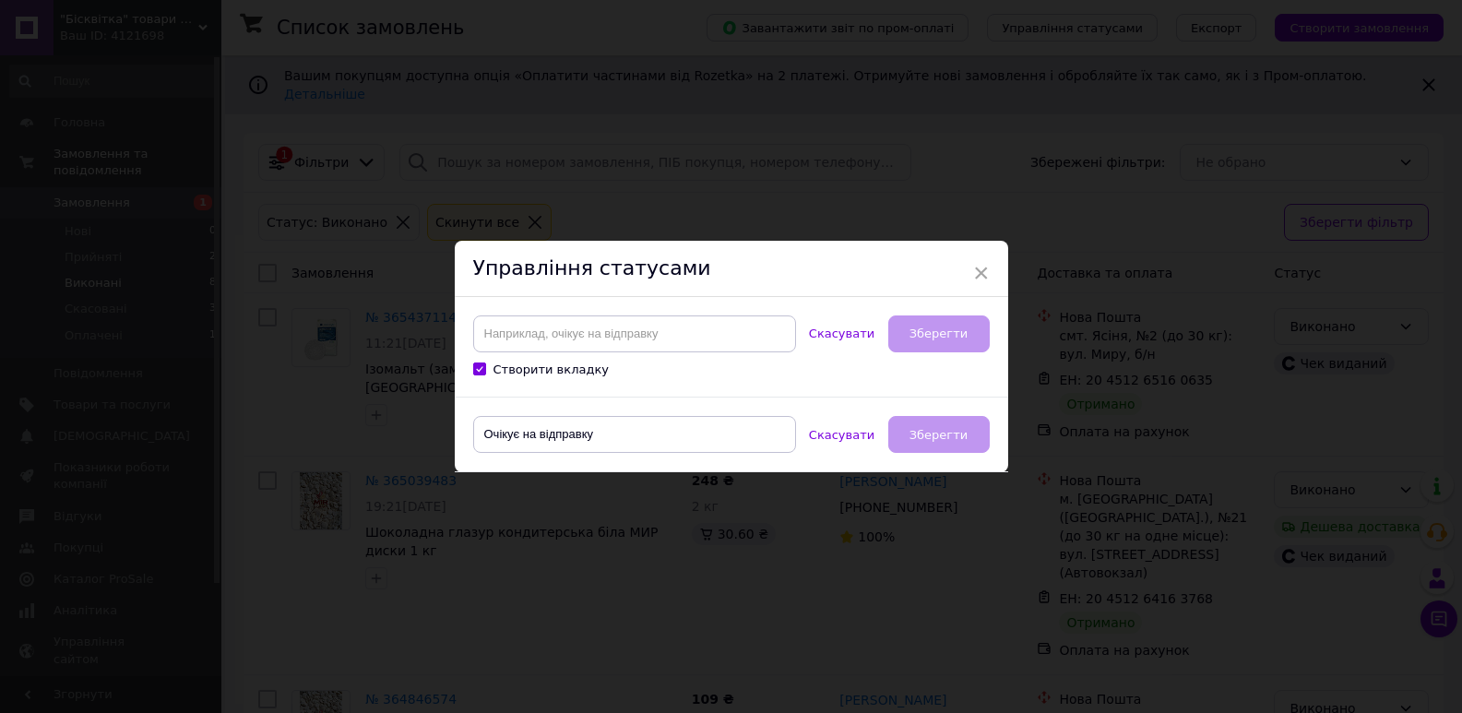
click at [746, 386] on div "Створити вкладку" at bounding box center [625, 347] width 341 height 101
click at [977, 272] on span "×" at bounding box center [981, 272] width 17 height 31
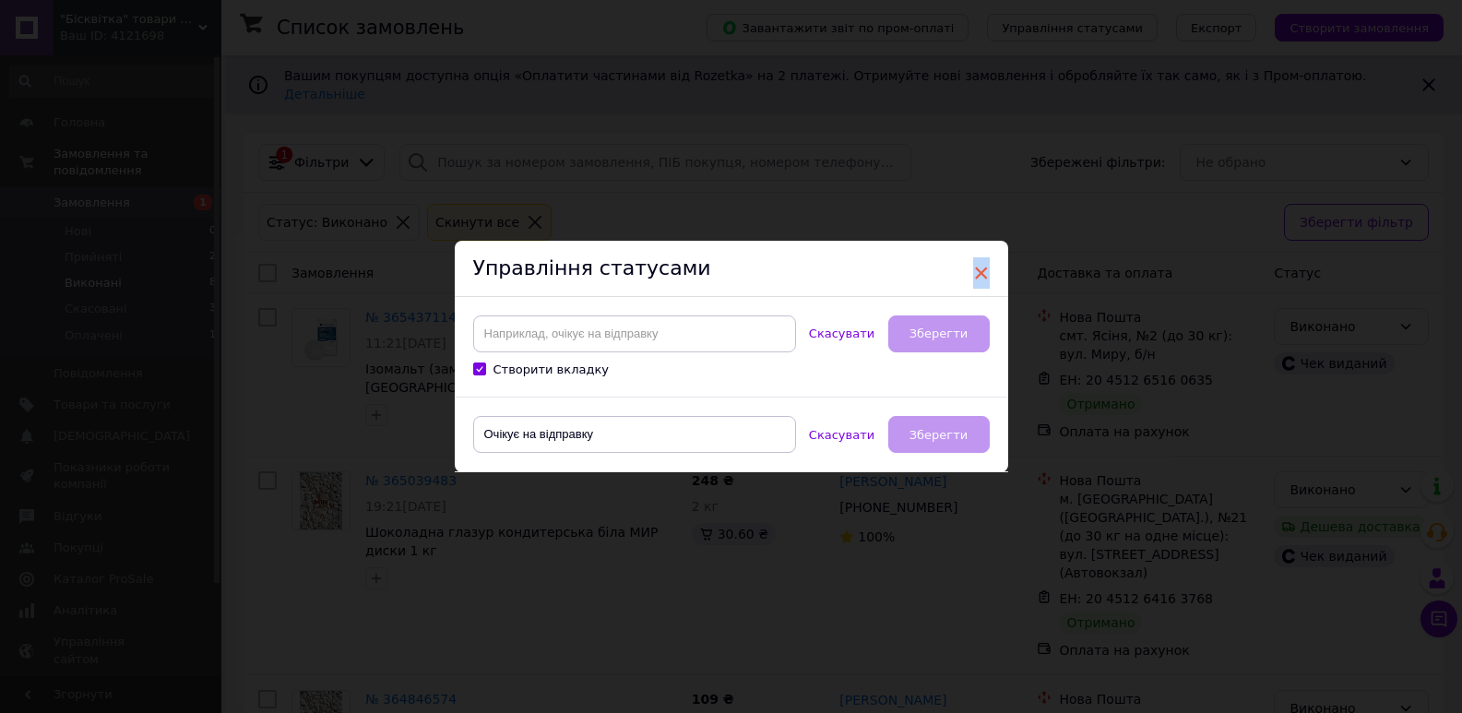
click at [977, 272] on span "×" at bounding box center [981, 272] width 17 height 31
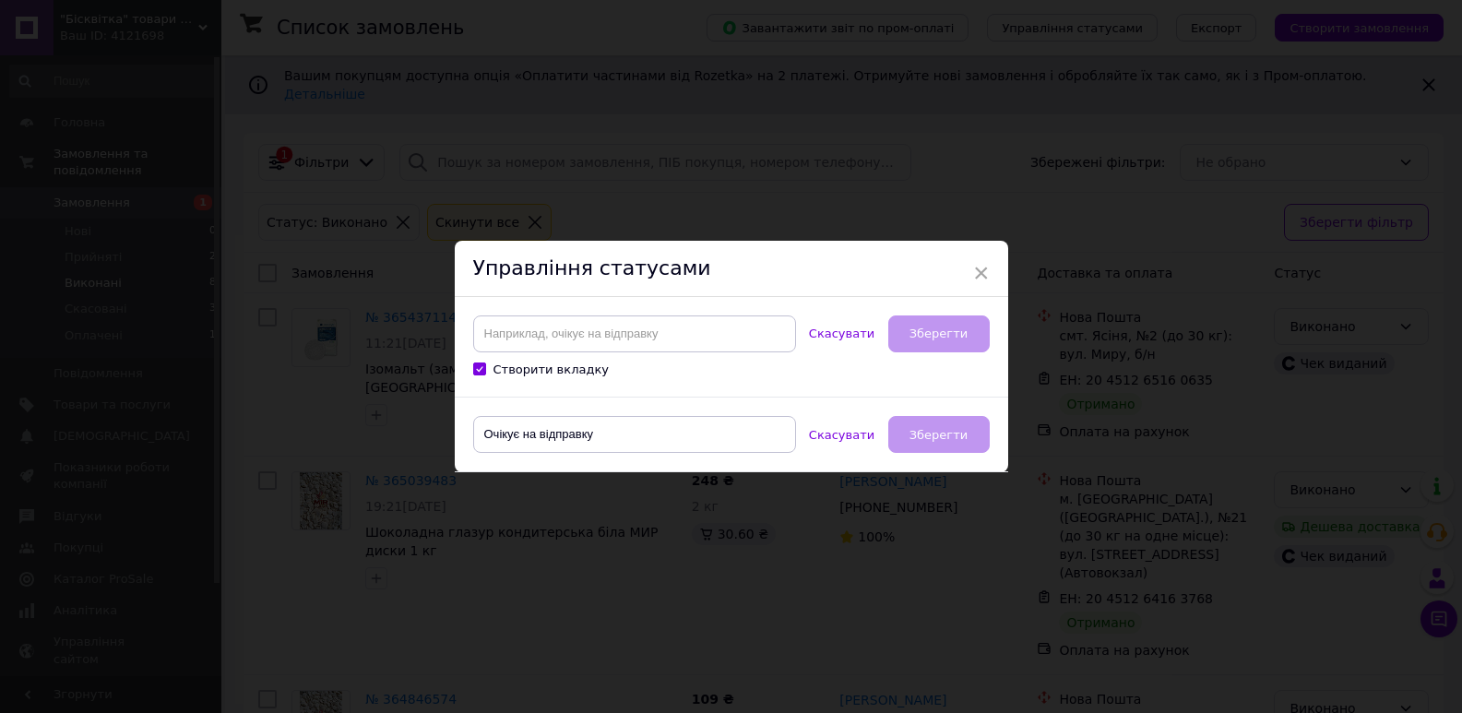
click at [578, 149] on div "× Управління статусами Створити вкладку Скасувати Зберегти Очікує на відправку …" at bounding box center [731, 356] width 1462 height 713
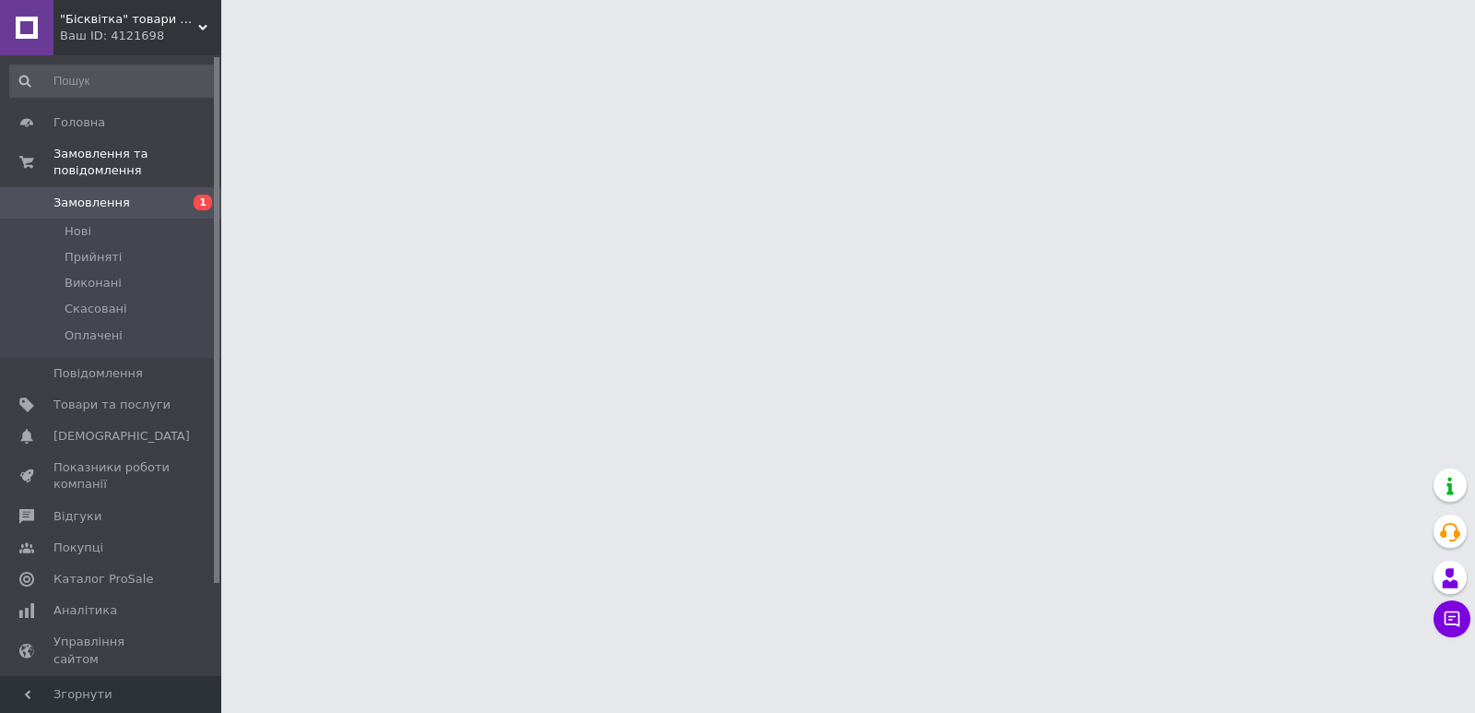
click at [168, 195] on span "Замовлення" at bounding box center [111, 203] width 117 height 17
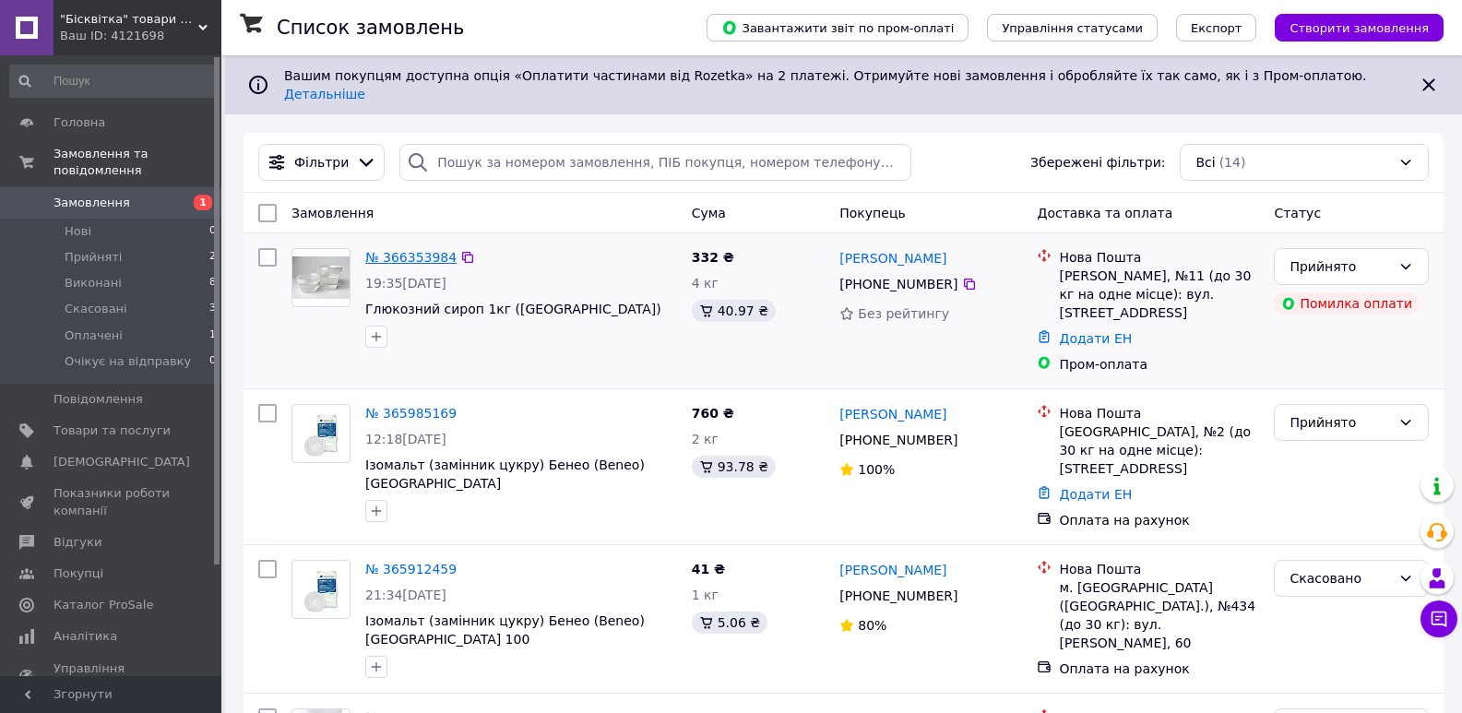
click at [397, 250] on link "№ 366353984" at bounding box center [410, 257] width 91 height 15
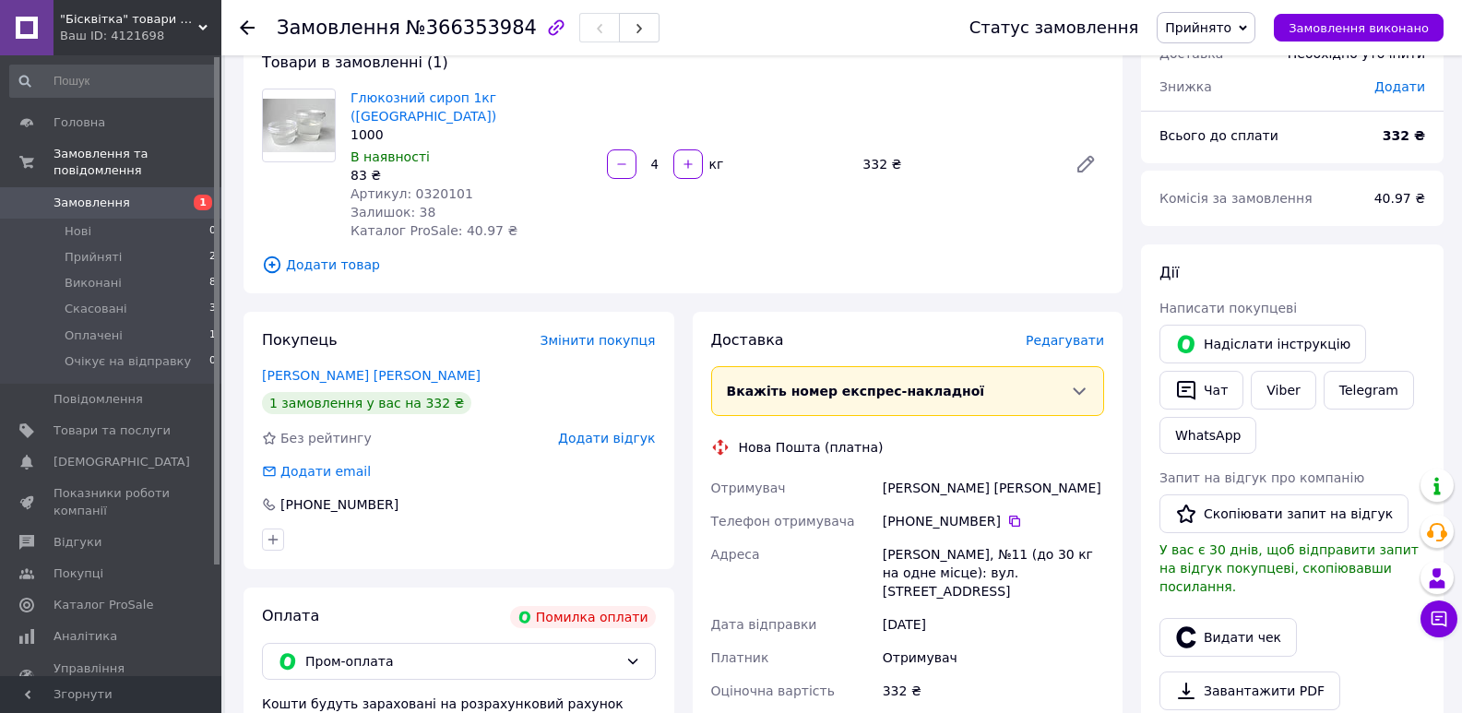
scroll to position [92, 0]
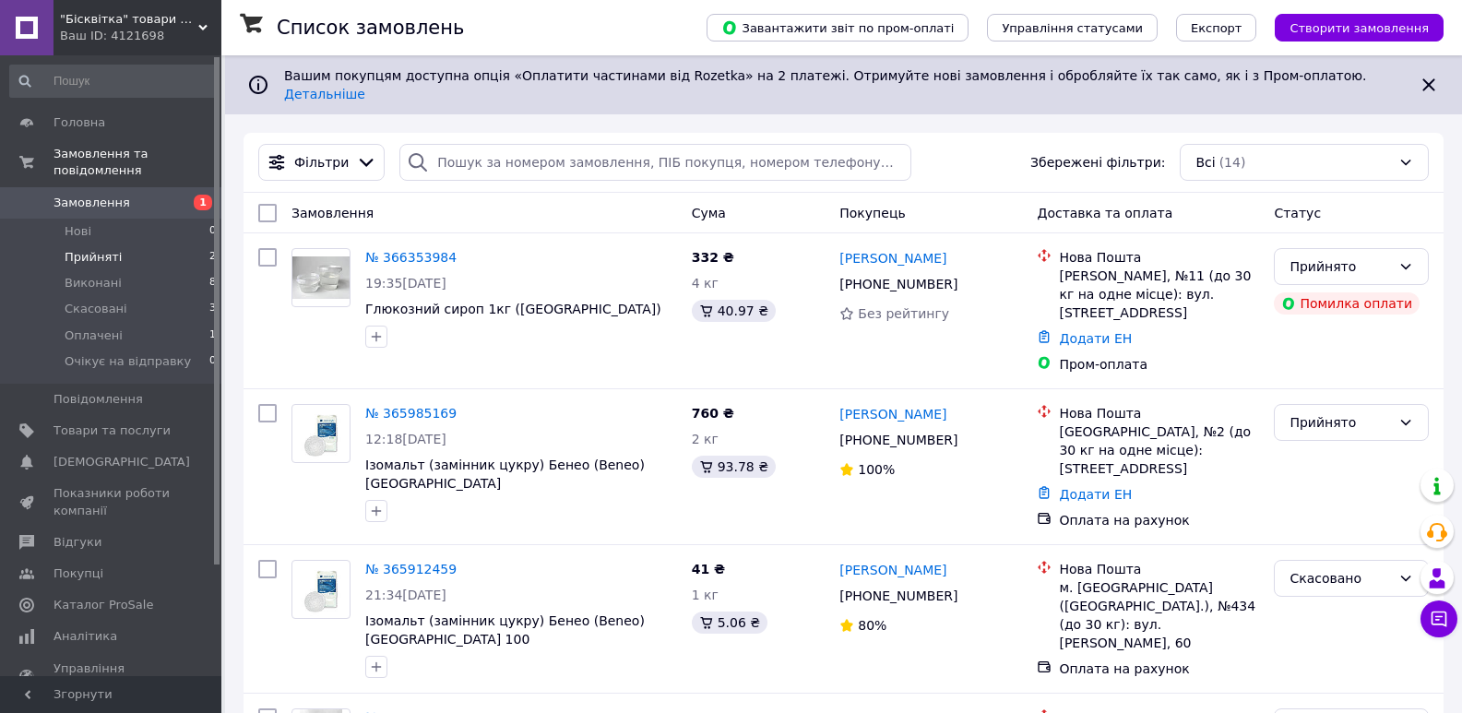
click at [174, 244] on li "Прийняті 2" at bounding box center [113, 257] width 227 height 26
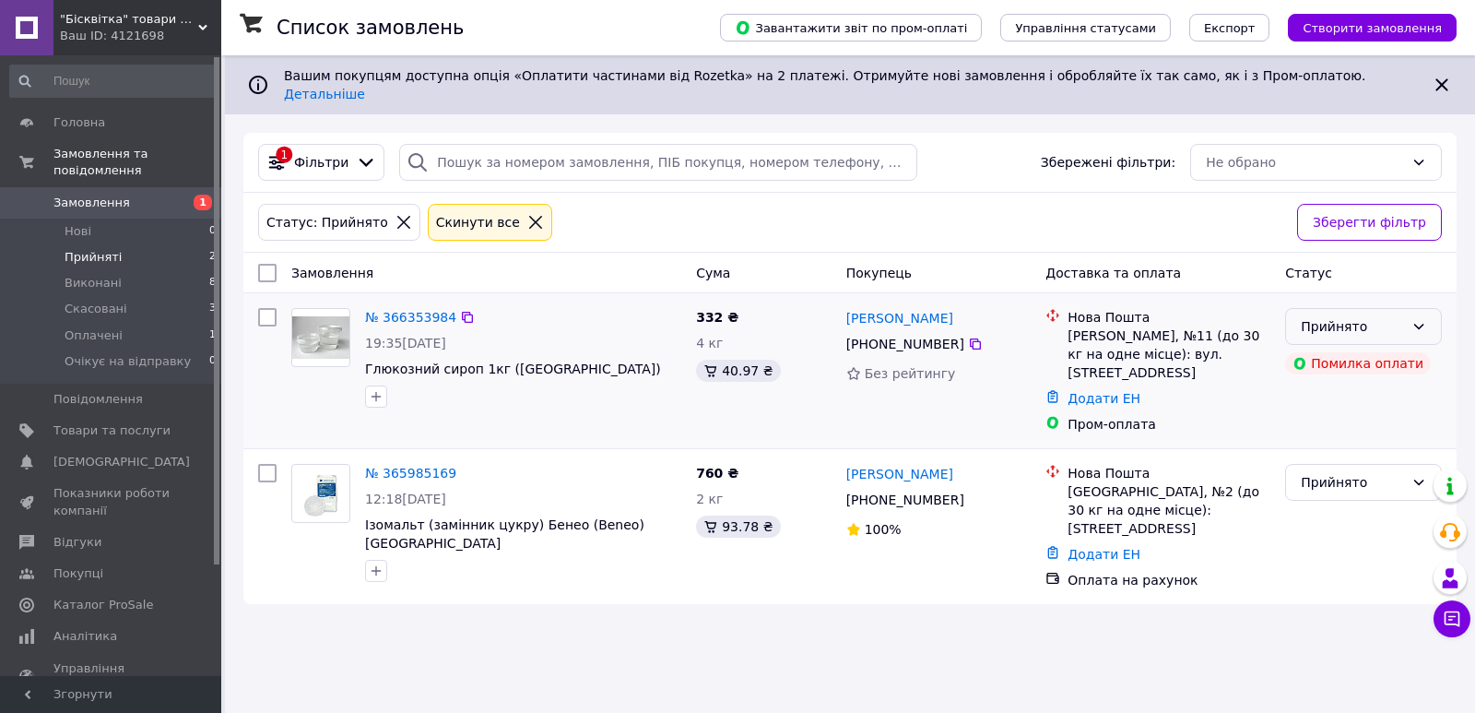
click at [1415, 319] on icon at bounding box center [1419, 326] width 15 height 15
click at [1306, 605] on div "Список замовлень Завантажити звіт по пром-оплаті Управління статусами Експорт С…" at bounding box center [850, 356] width 1250 height 713
click at [1416, 475] on icon at bounding box center [1419, 482] width 15 height 15
click at [132, 353] on span "Очікує на відправку" at bounding box center [128, 361] width 126 height 17
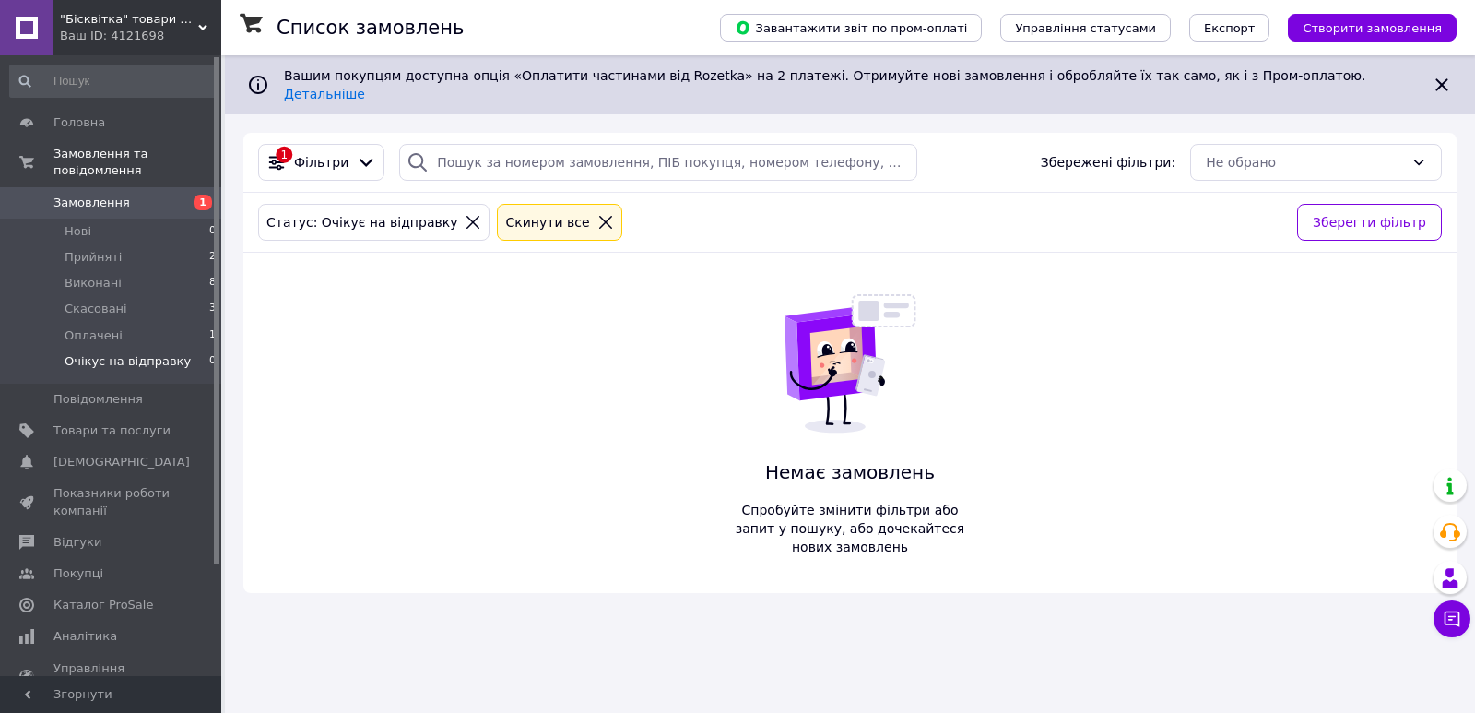
click at [116, 323] on li "Оплачені 1" at bounding box center [113, 336] width 227 height 26
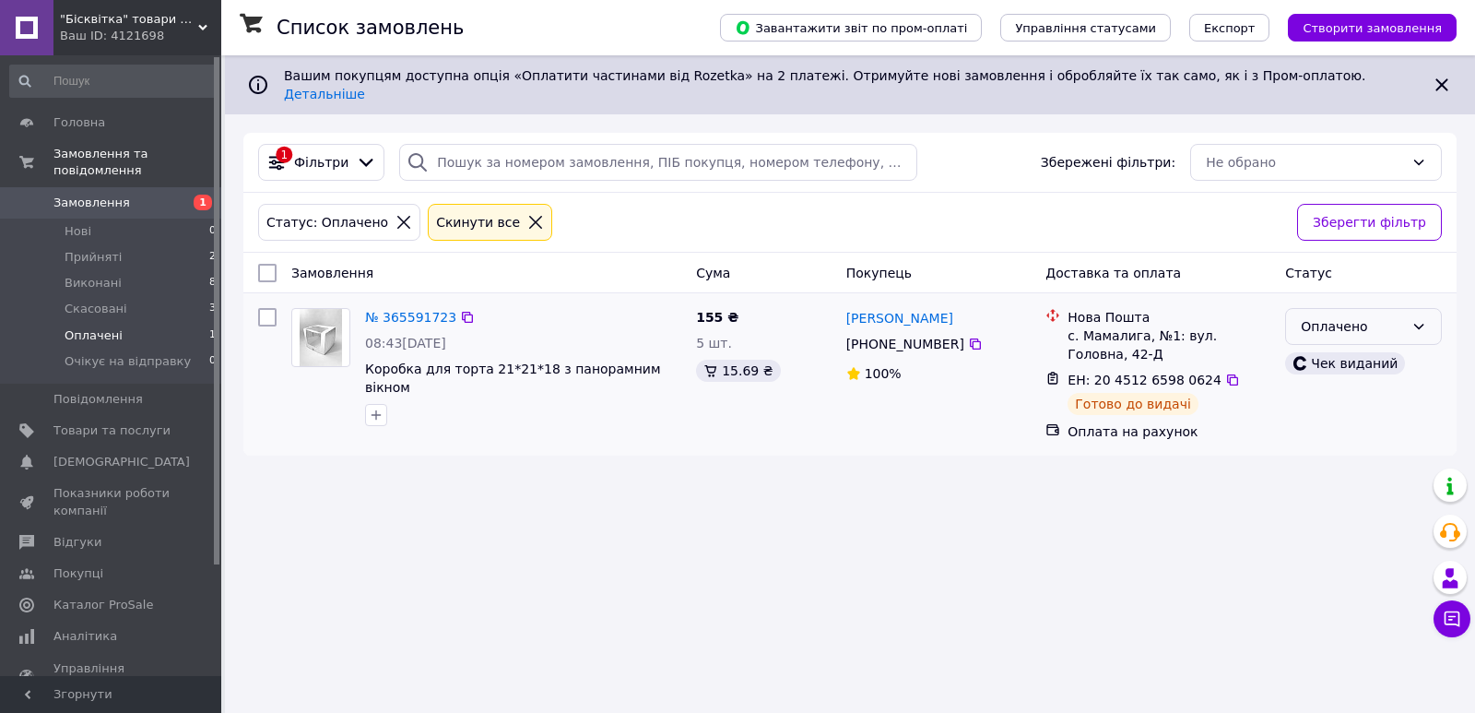
click at [1415, 319] on icon at bounding box center [1419, 326] width 15 height 15
click at [1084, 601] on div "Список замовлень Завантажити звіт по пром-оплаті Управління статусами Експорт С…" at bounding box center [850, 356] width 1250 height 713
click at [1415, 319] on icon at bounding box center [1419, 326] width 15 height 15
click at [1105, 534] on div "Список замовлень Завантажити звіт по пром-оплаті Управління статусами Експорт С…" at bounding box center [850, 356] width 1250 height 713
click at [1255, 28] on span "Експорт" at bounding box center [1230, 28] width 52 height 14
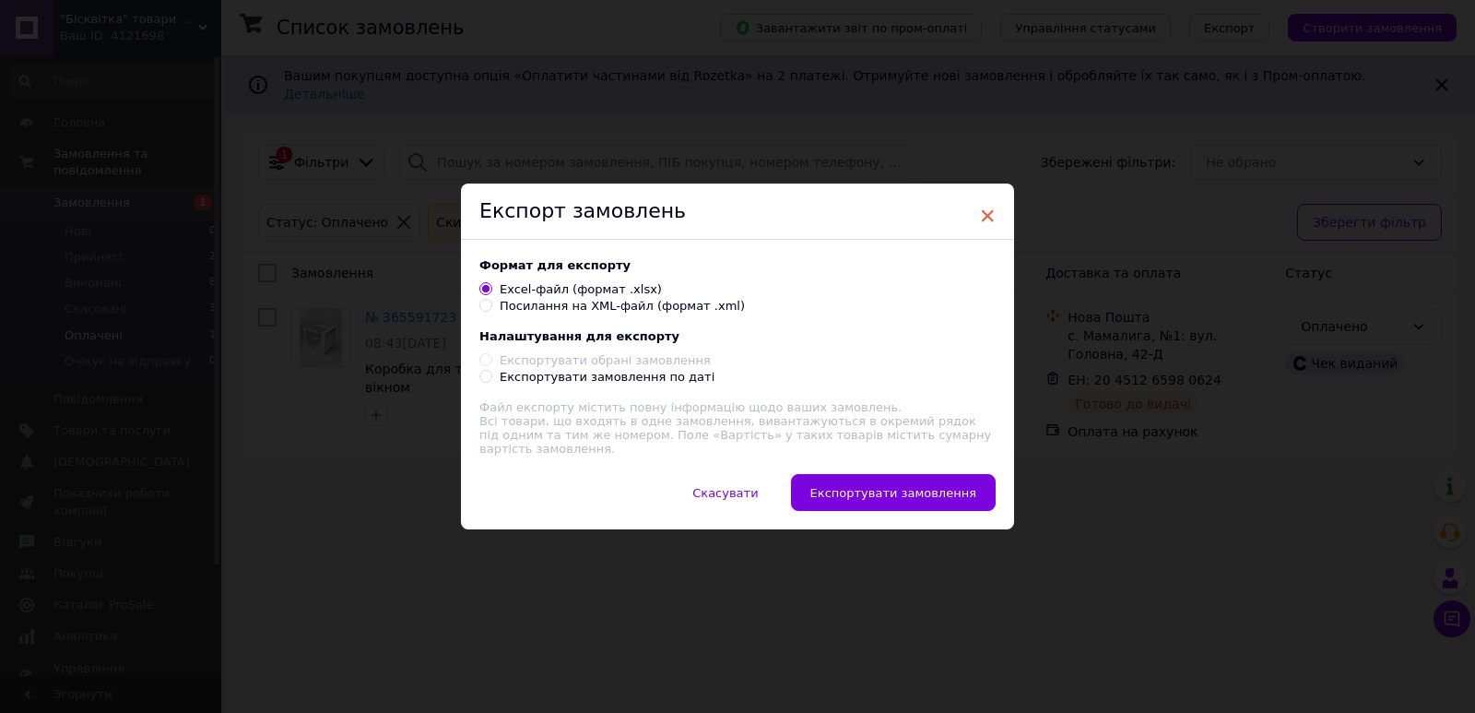
click at [984, 213] on span "×" at bounding box center [987, 215] width 17 height 31
click at [740, 486] on span "Скасувати" at bounding box center [725, 493] width 65 height 14
